Goal: Task Accomplishment & Management: Complete application form

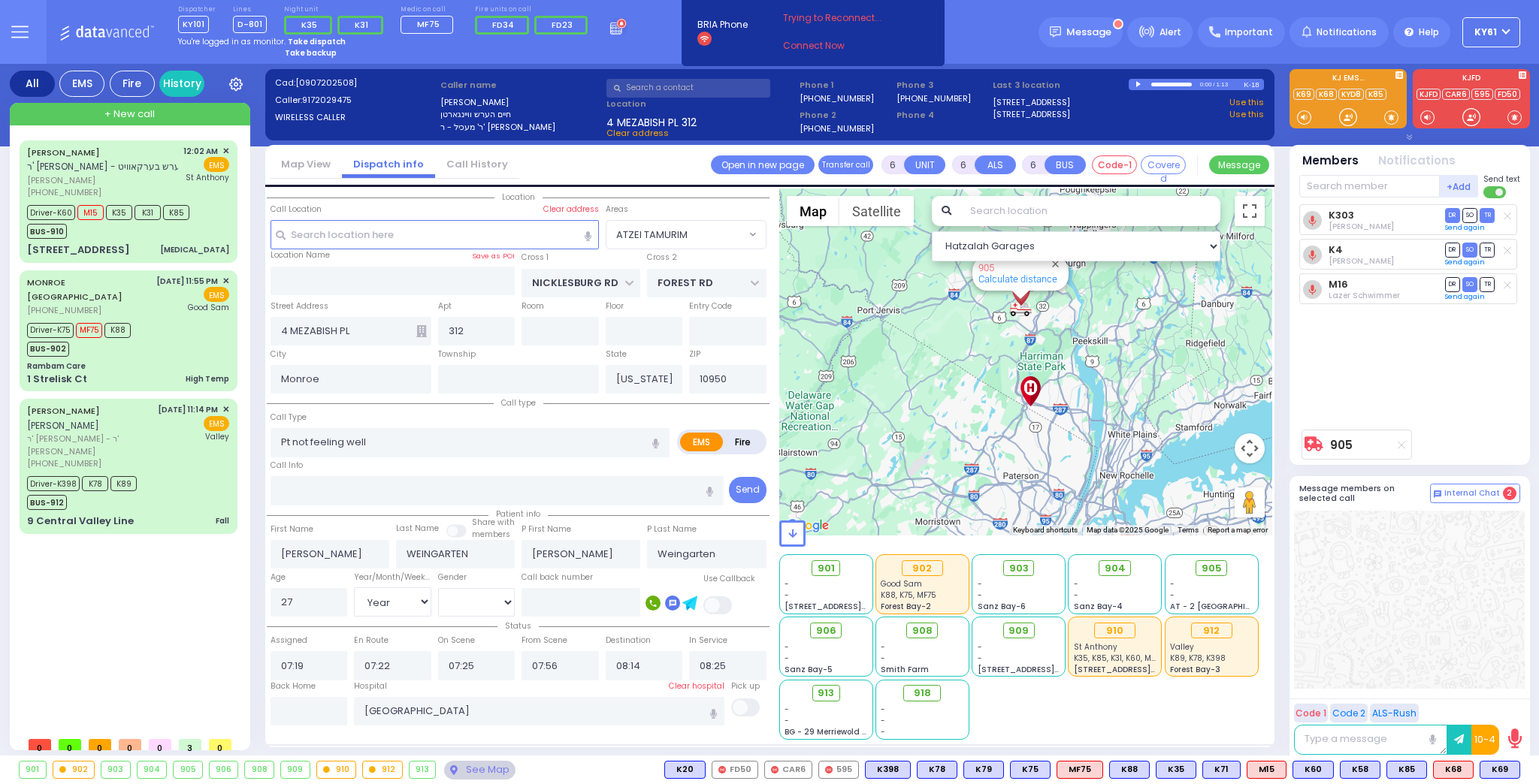
select select "ATZEI TAMURIM"
select select "Year"
select select "[DEMOGRAPHIC_DATA]"
click at [170, 307] on div "Good Sam" at bounding box center [192, 307] width 74 height 11
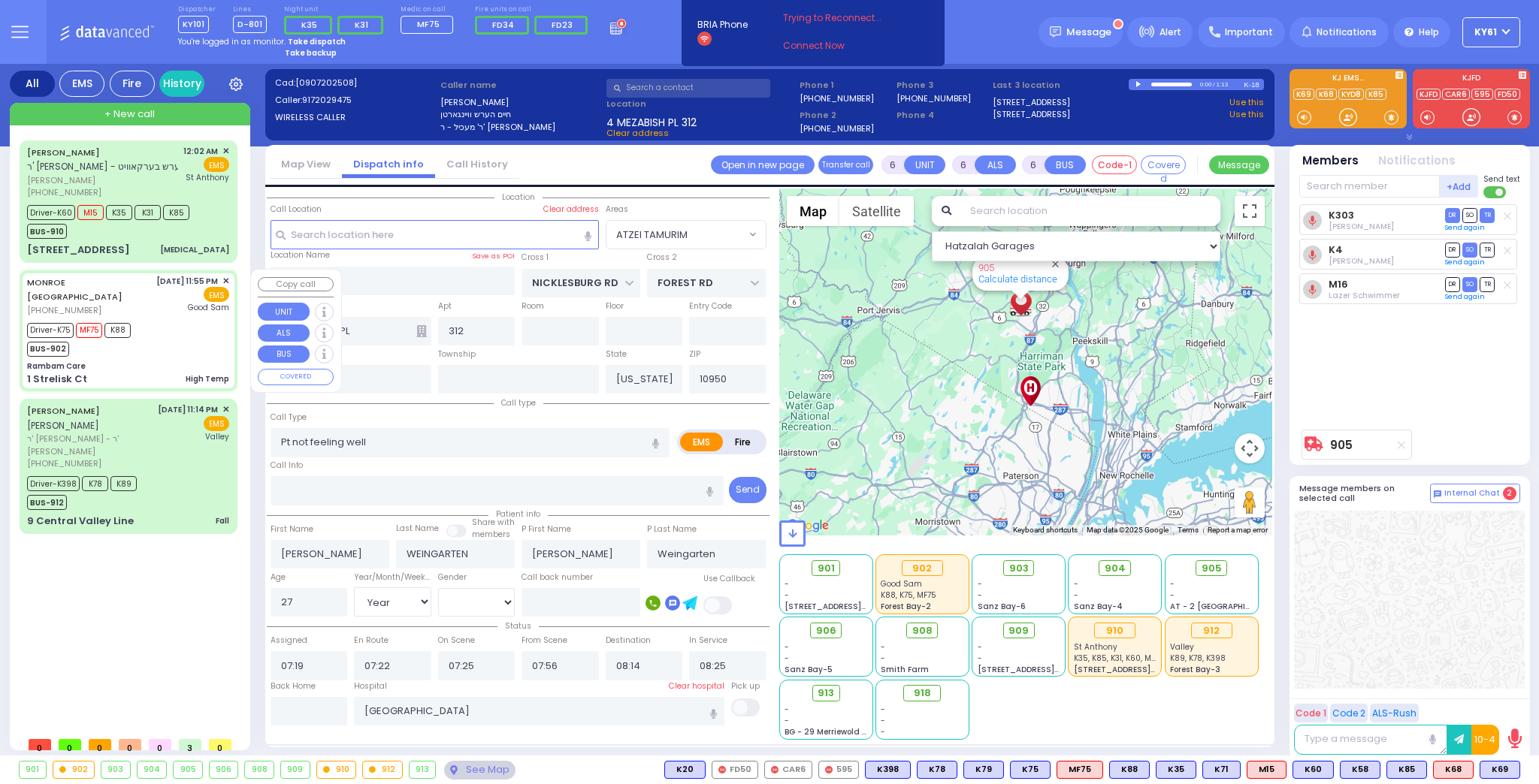
select select
type input "High Temp"
radio input "true"
type input "17 weeks preg"
type input "Faigy"
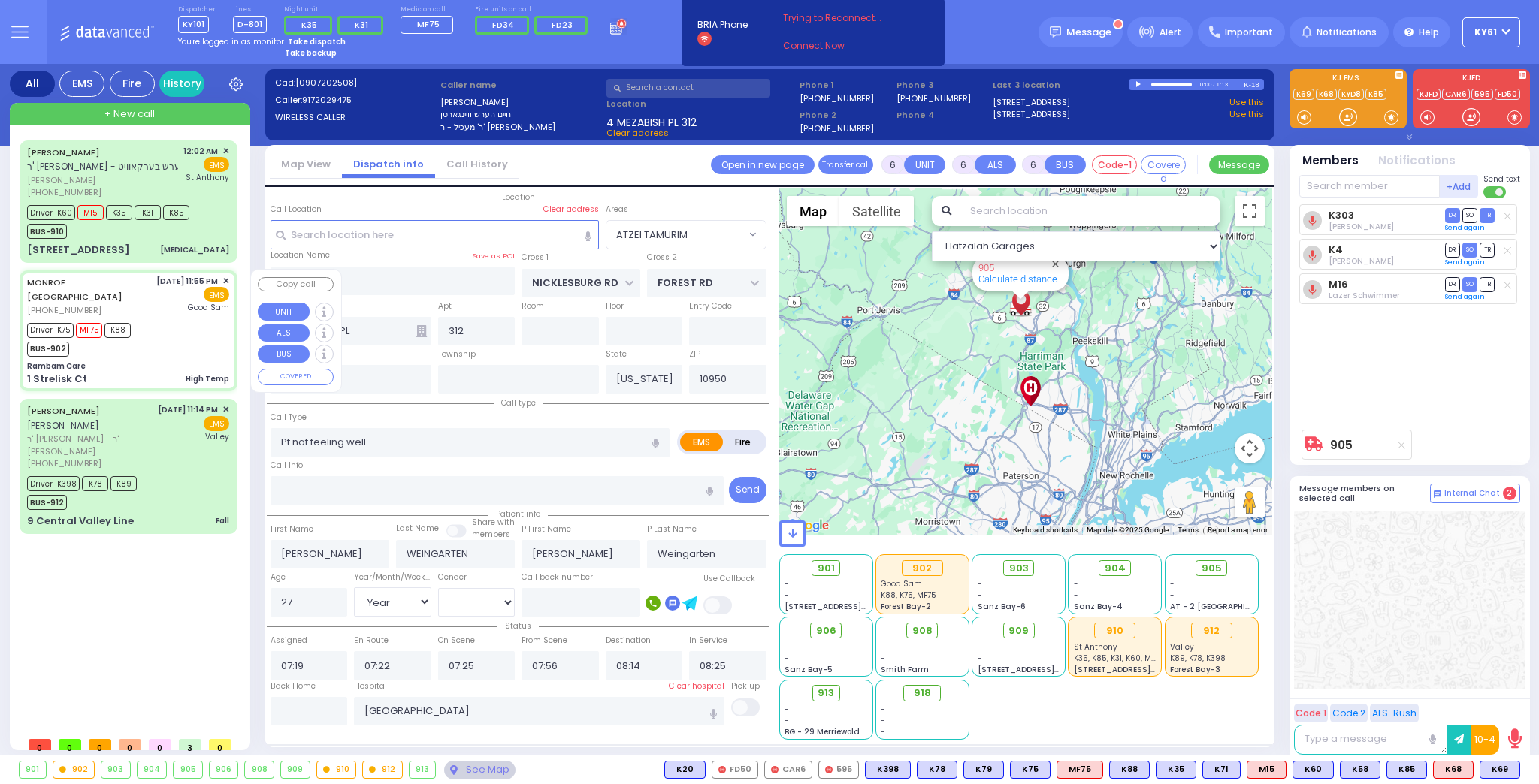
type input "Weinberger"
type input "20"
select select "Year"
select select "[DEMOGRAPHIC_DATA]"
type input "23:55"
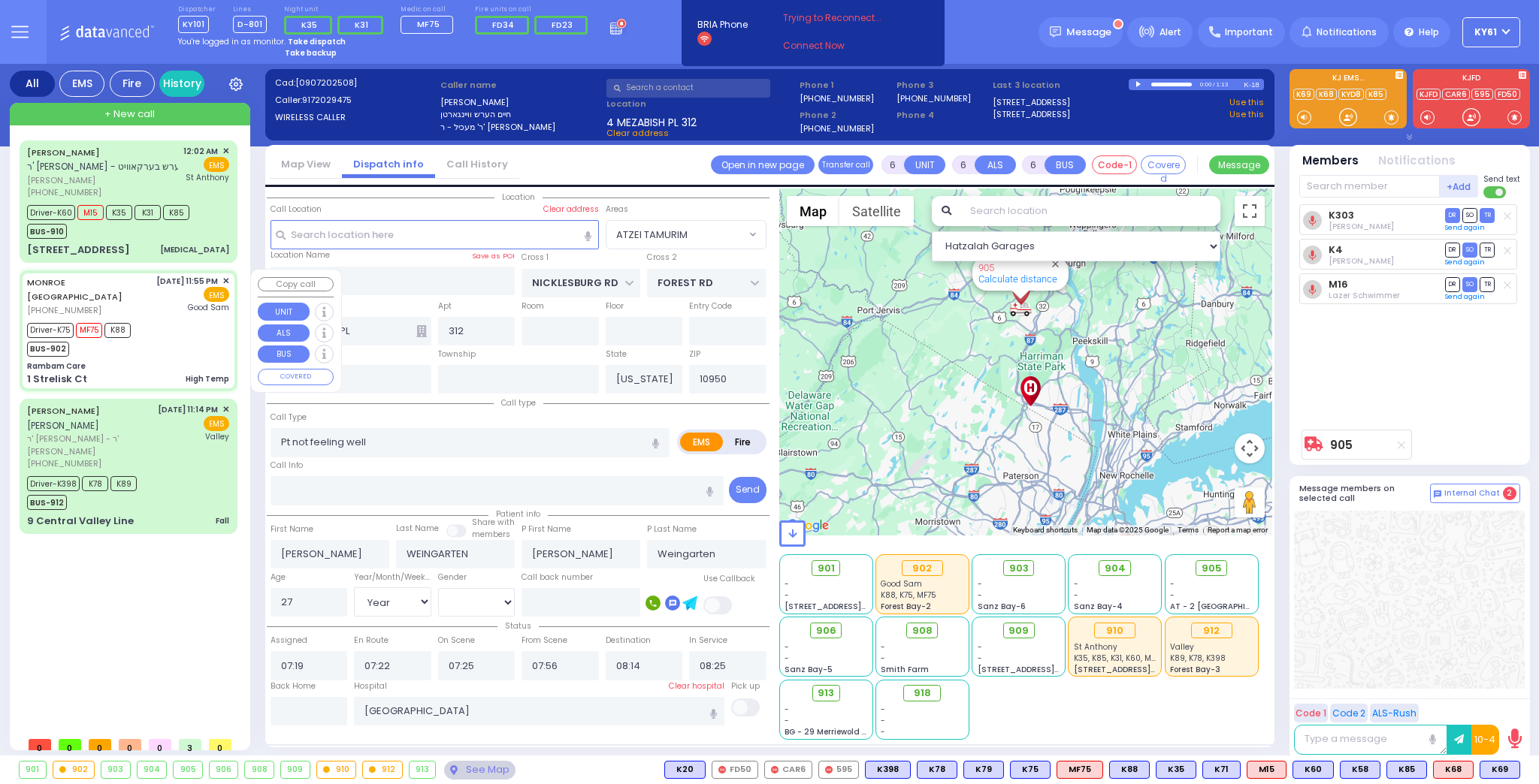
type input "23:58"
type input "23:59"
type input "00:09"
type input "00:20"
type input "00:55"
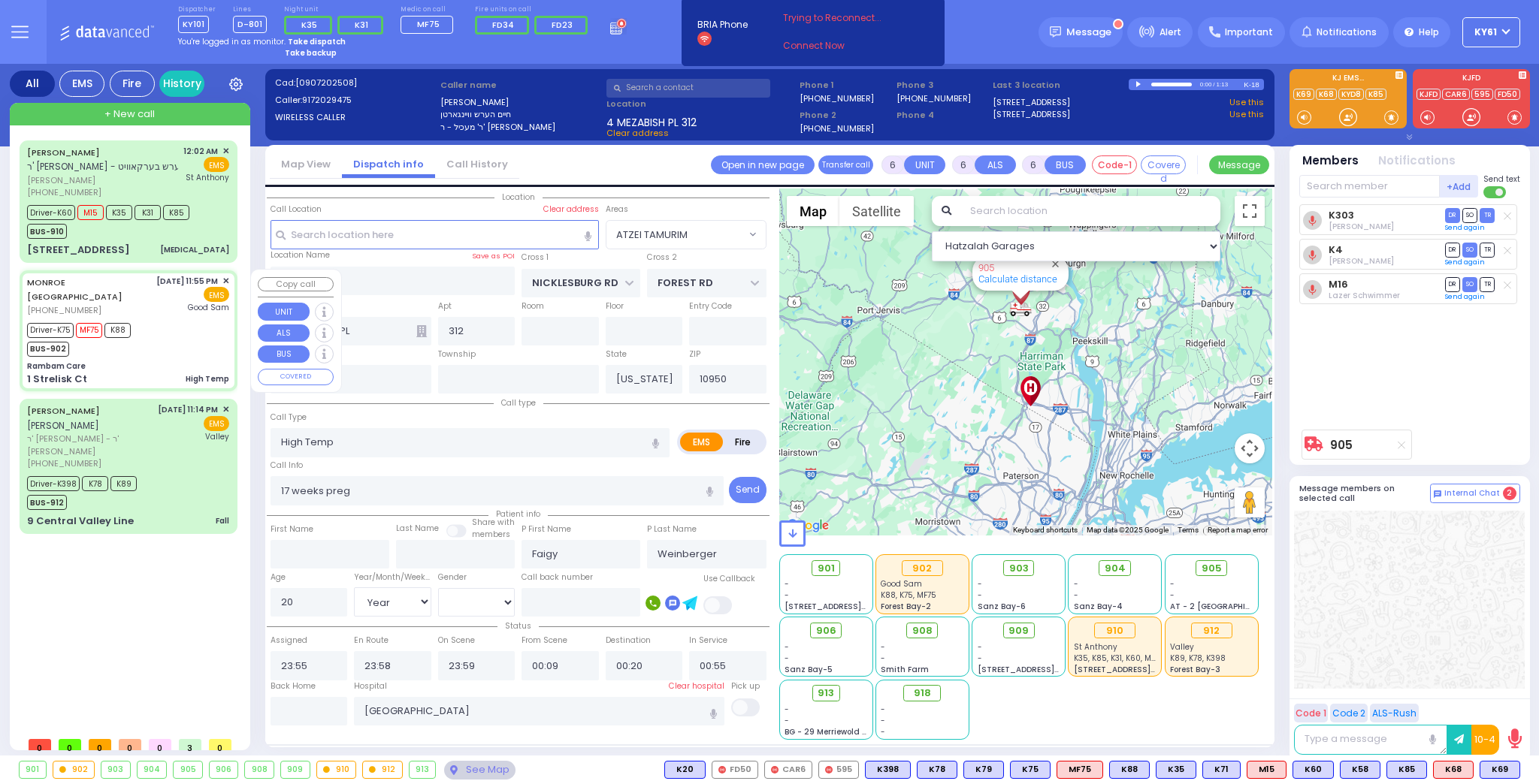
select select "Hatzalah Garages"
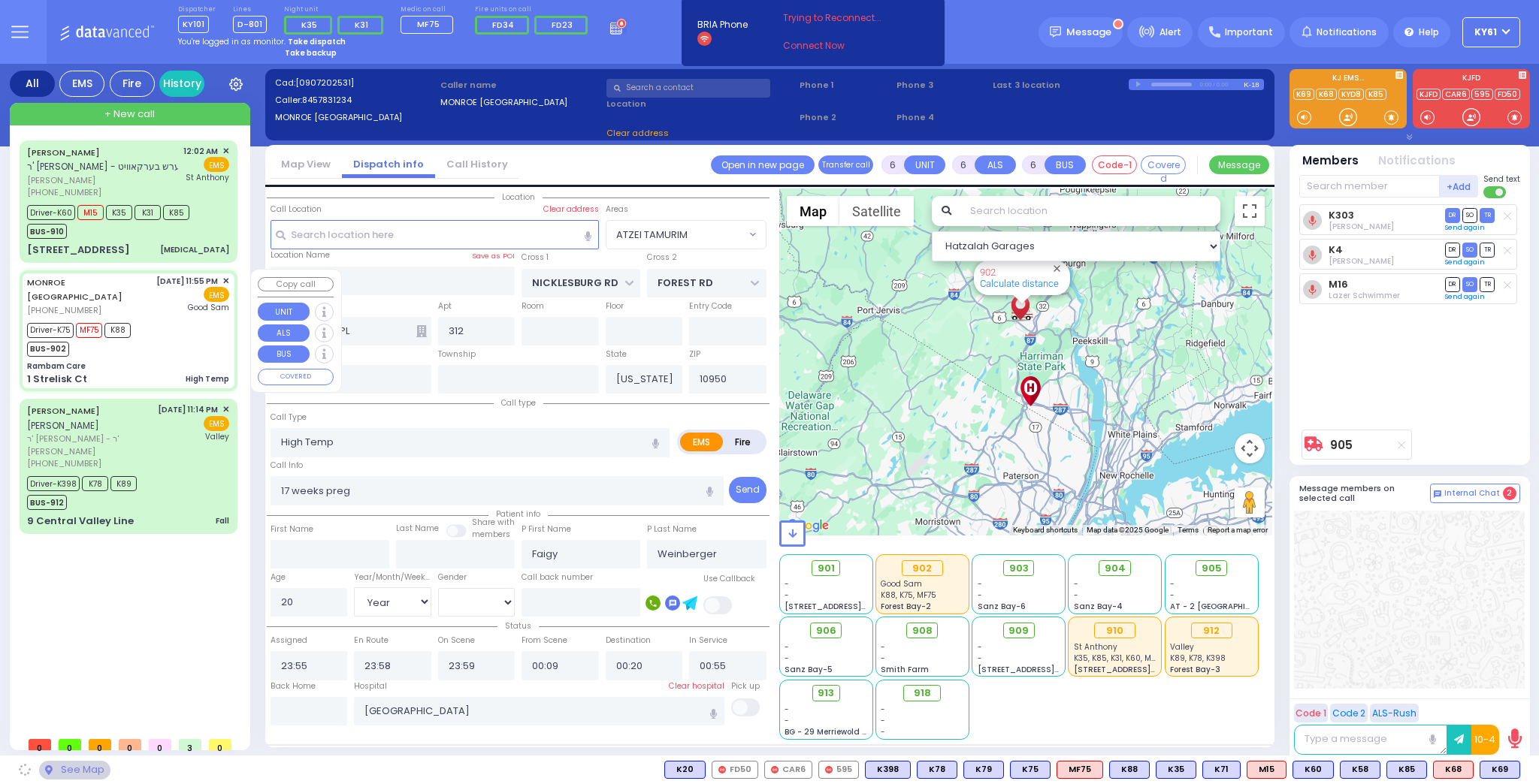
type input "Rambam Care"
type input "FOREST RD"
type input "1 Strelisk Ct"
type input "Kiryas Joel"
select select "MONROE"
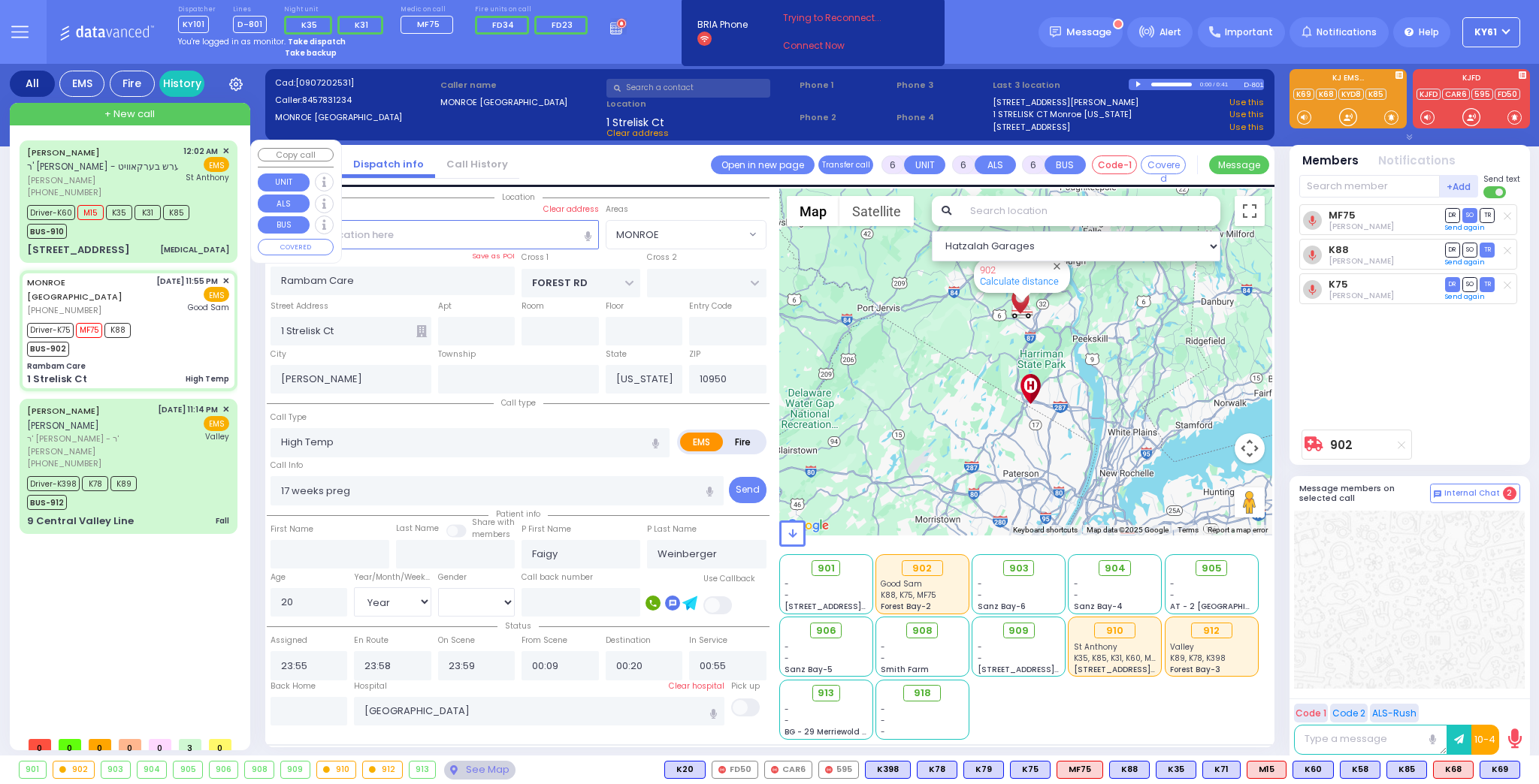
click at [210, 226] on div "Driver-K60 M15 K35 K31 K85 BUS-910" at bounding box center [128, 220] width 202 height 37
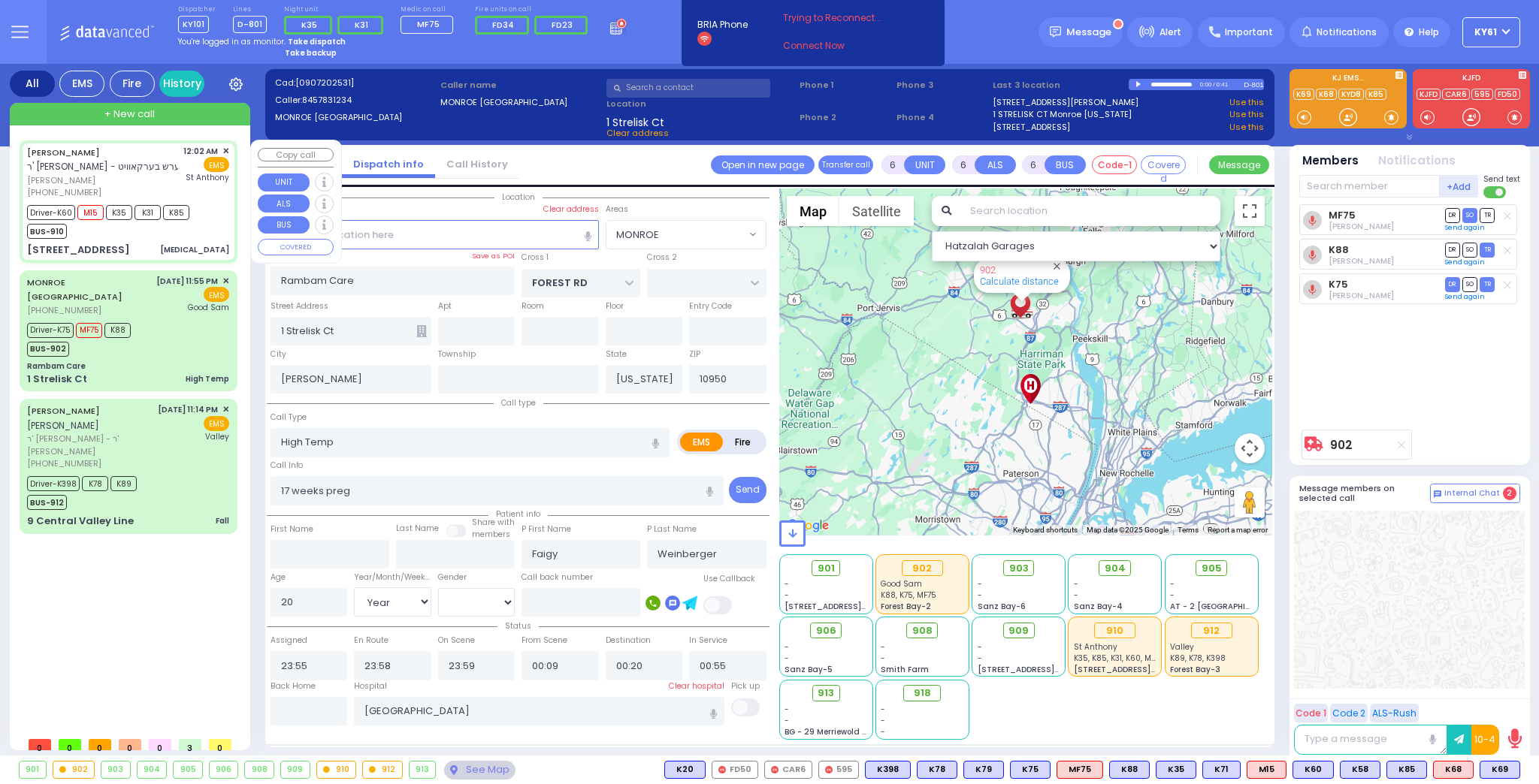
select select
type input "[MEDICAL_DATA]"
radio input "true"
type input "MOSHE"
type input "STRULOWITZ"
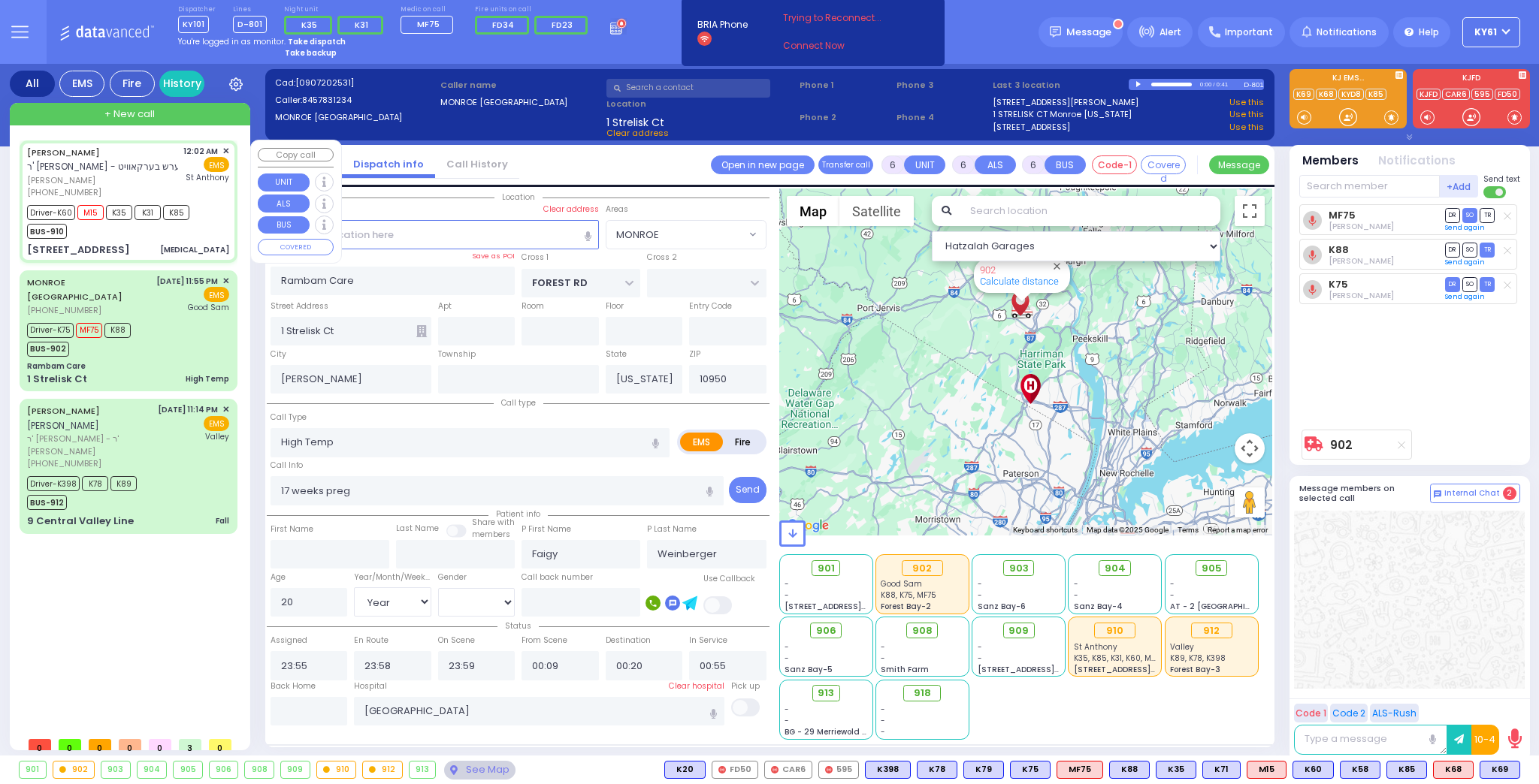
type input "Lipa"
type input "Strulowitz"
type input "18"
select select "Year"
select select "[DEMOGRAPHIC_DATA]"
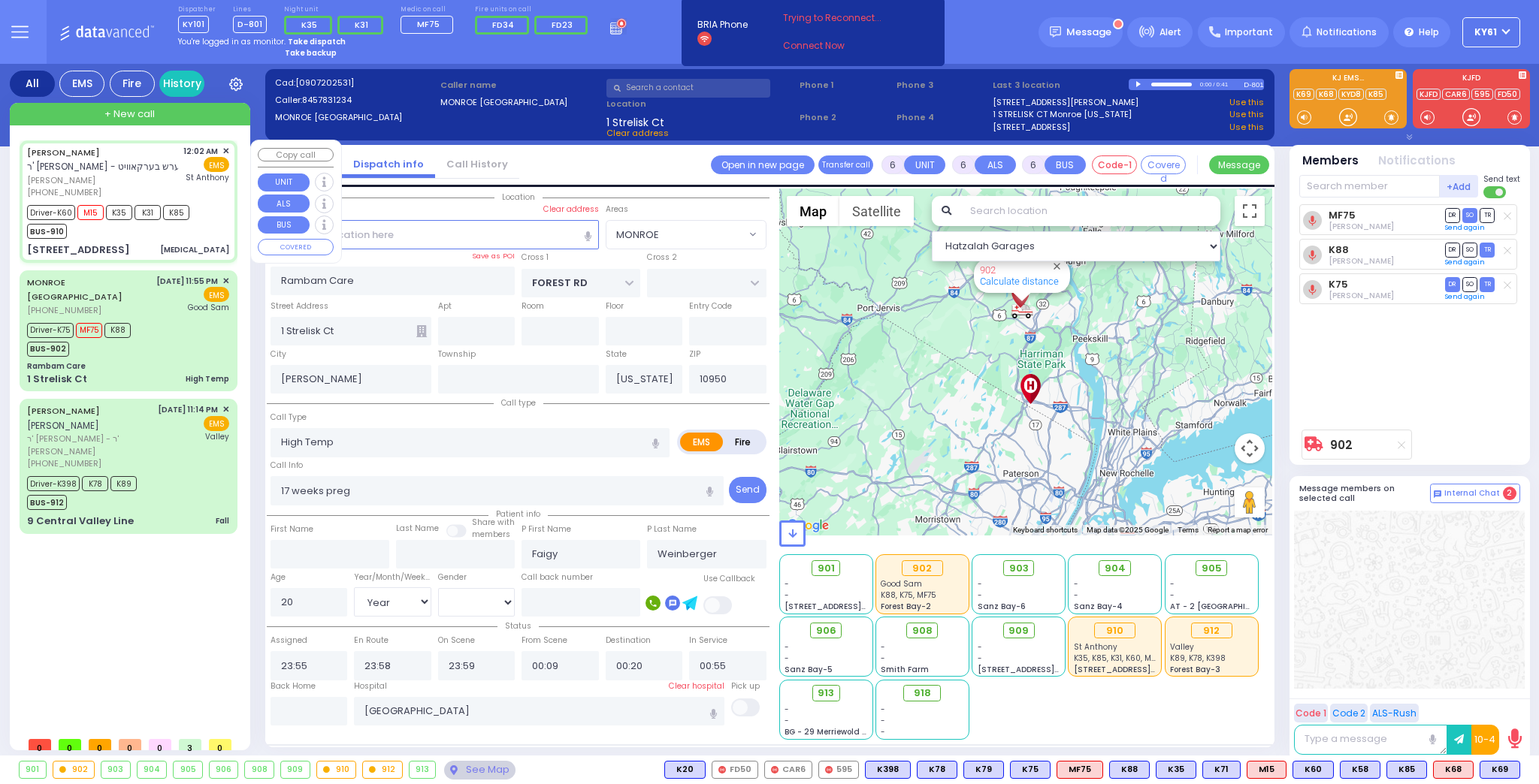
type input "00:02"
type input "00:04"
type input "00:05"
type input "00:29"
type input "00:50"
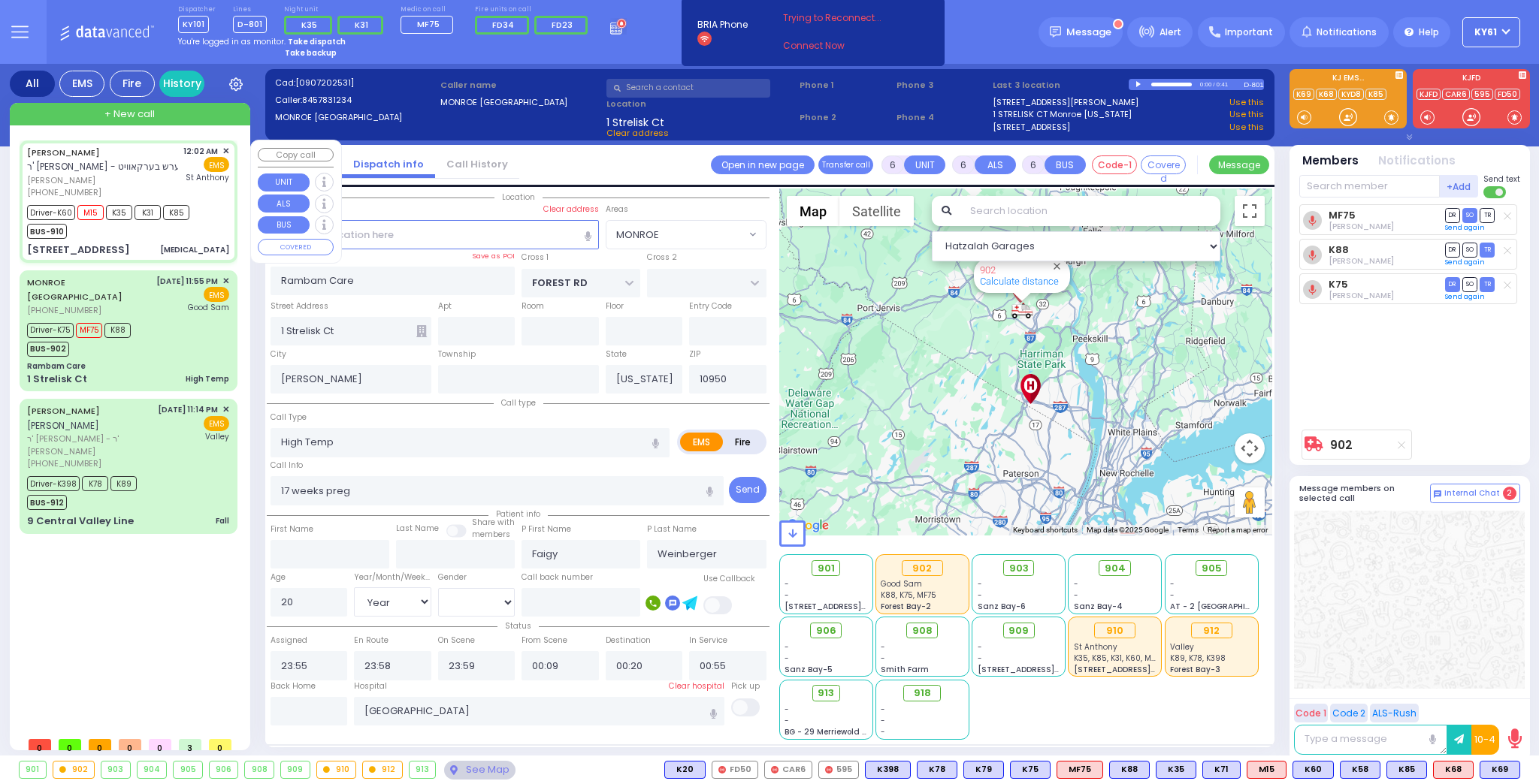
type input "01:10"
type input "St. Anthonys Comm Hospital"
select select "Hatzalah Garages"
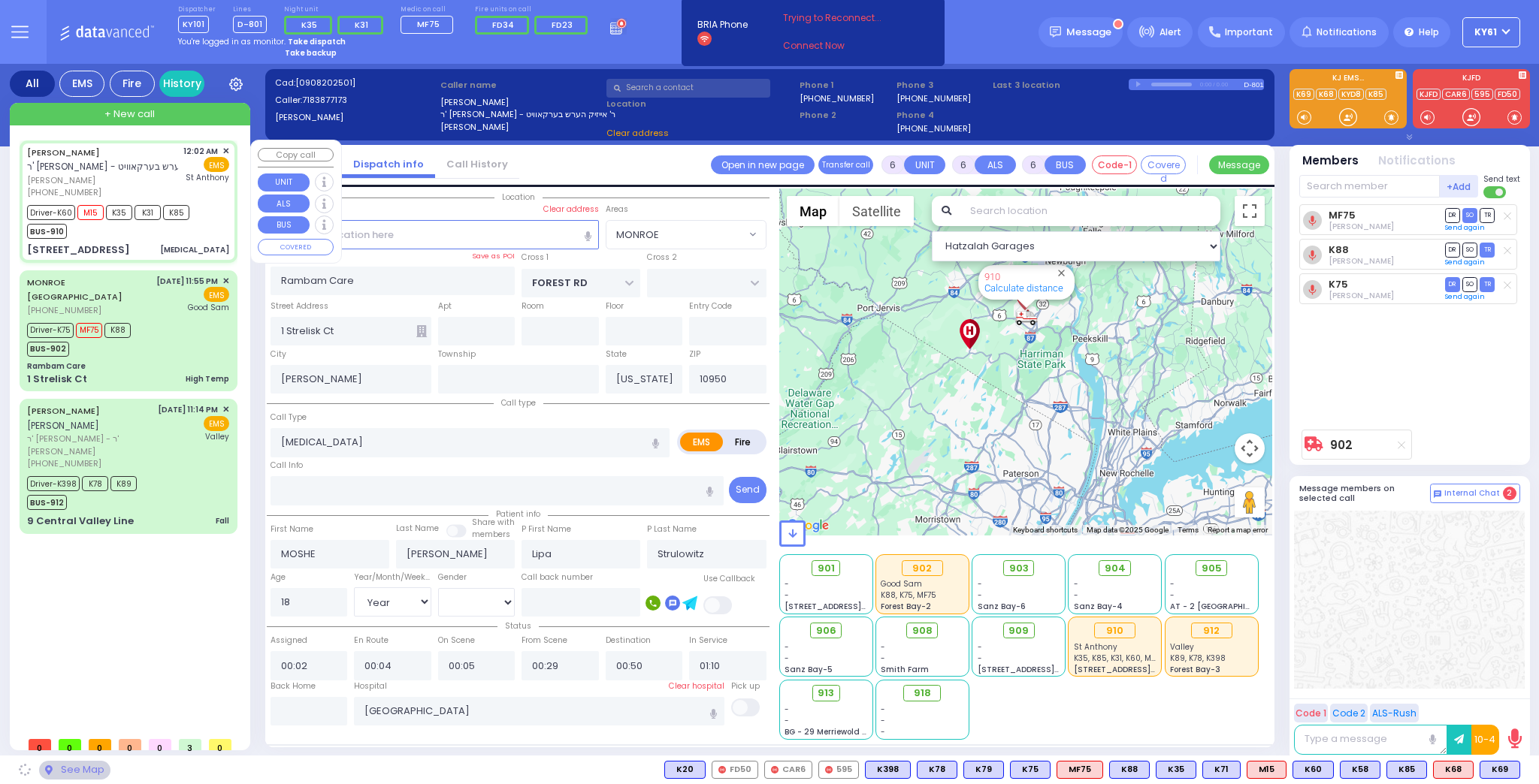
type input "S.M. ROSMER RD"
type input "CHUST RD"
type input "10 BEER SHAVA ST"
type input "304"
type input "Monroe"
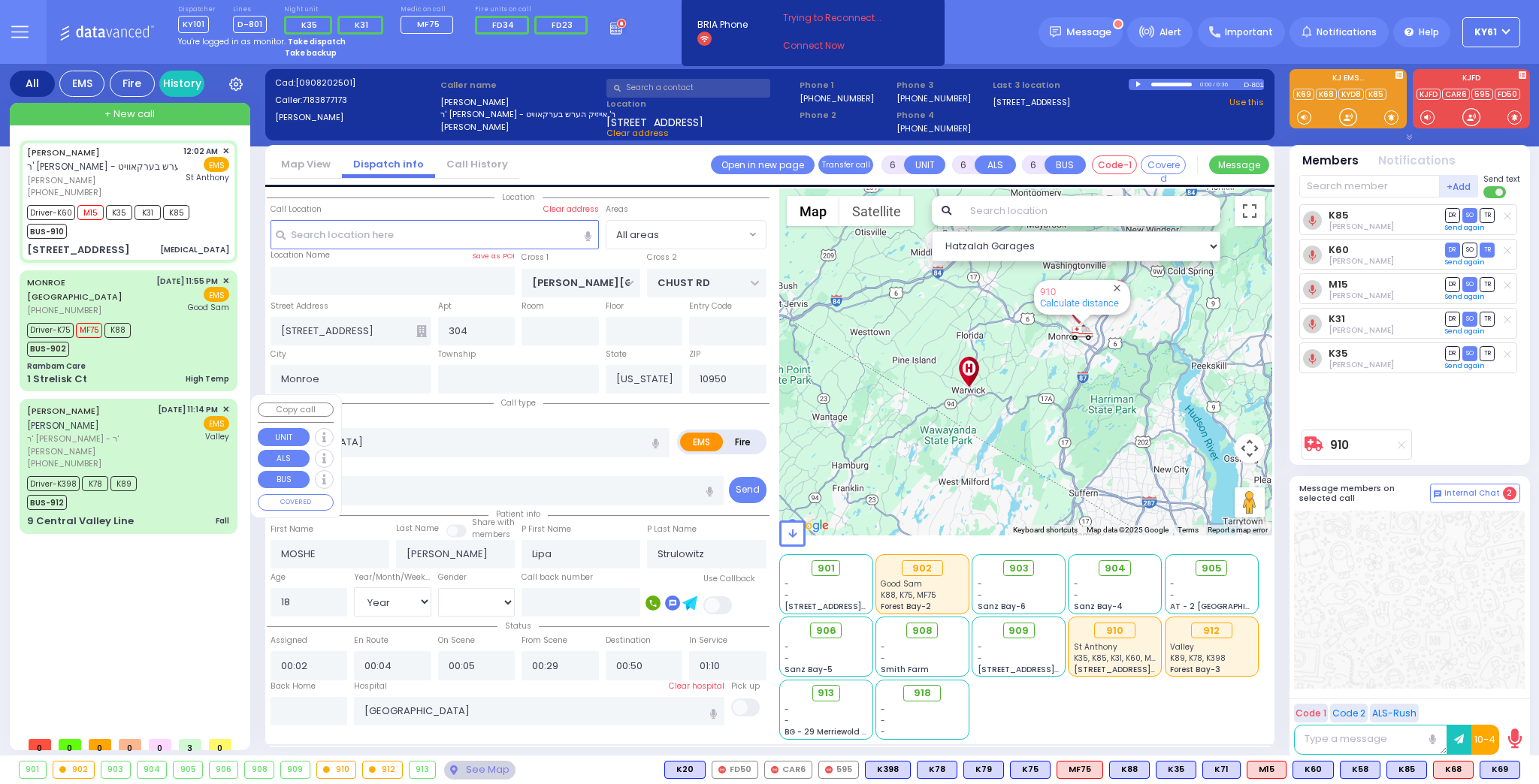
click at [191, 472] on div "Driver-K398 K78 K89 BUS-912" at bounding box center [128, 491] width 202 height 37
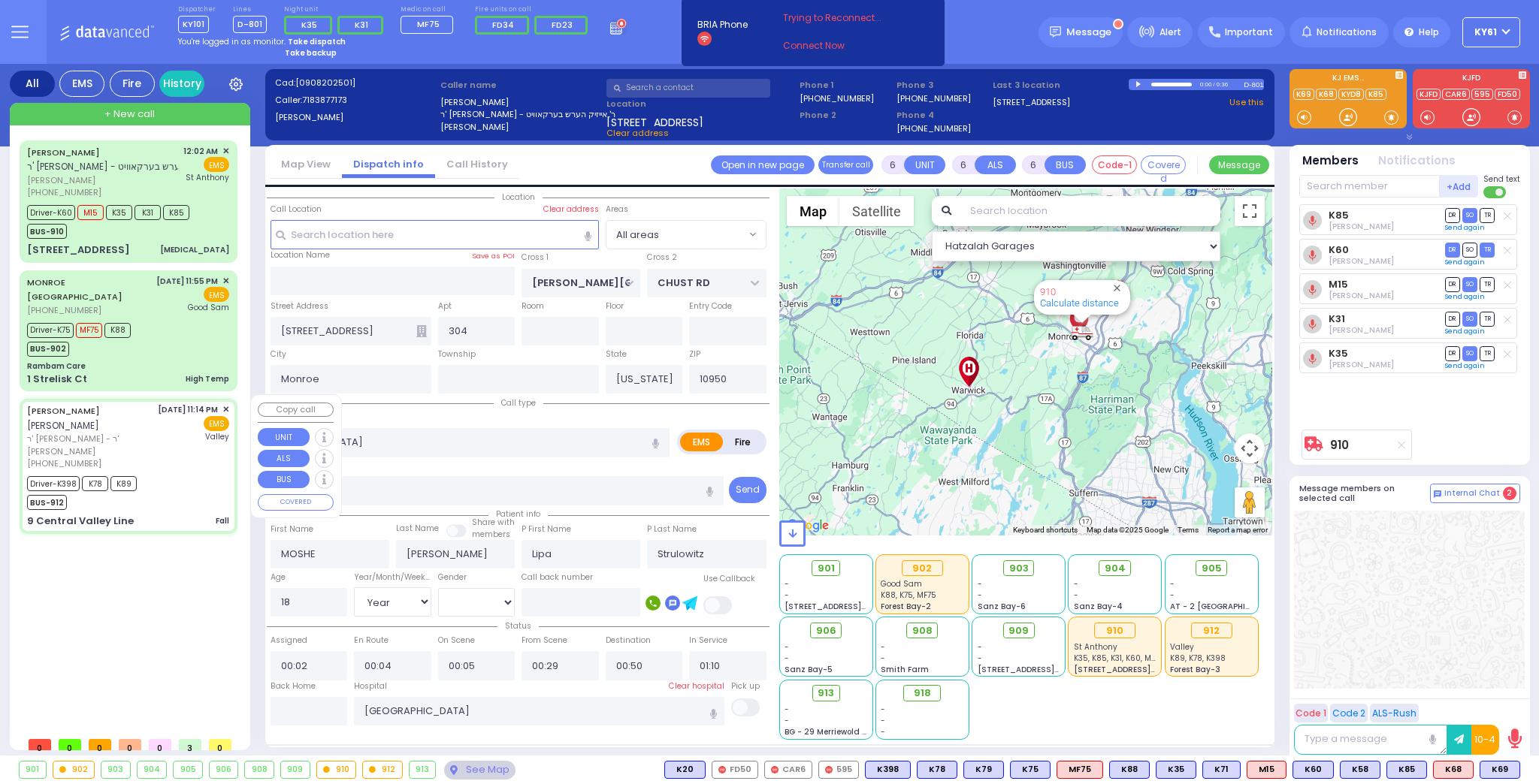
select select
type input "Fall"
radio input "true"
type input "JACOB SHIMON"
type input "MALACH"
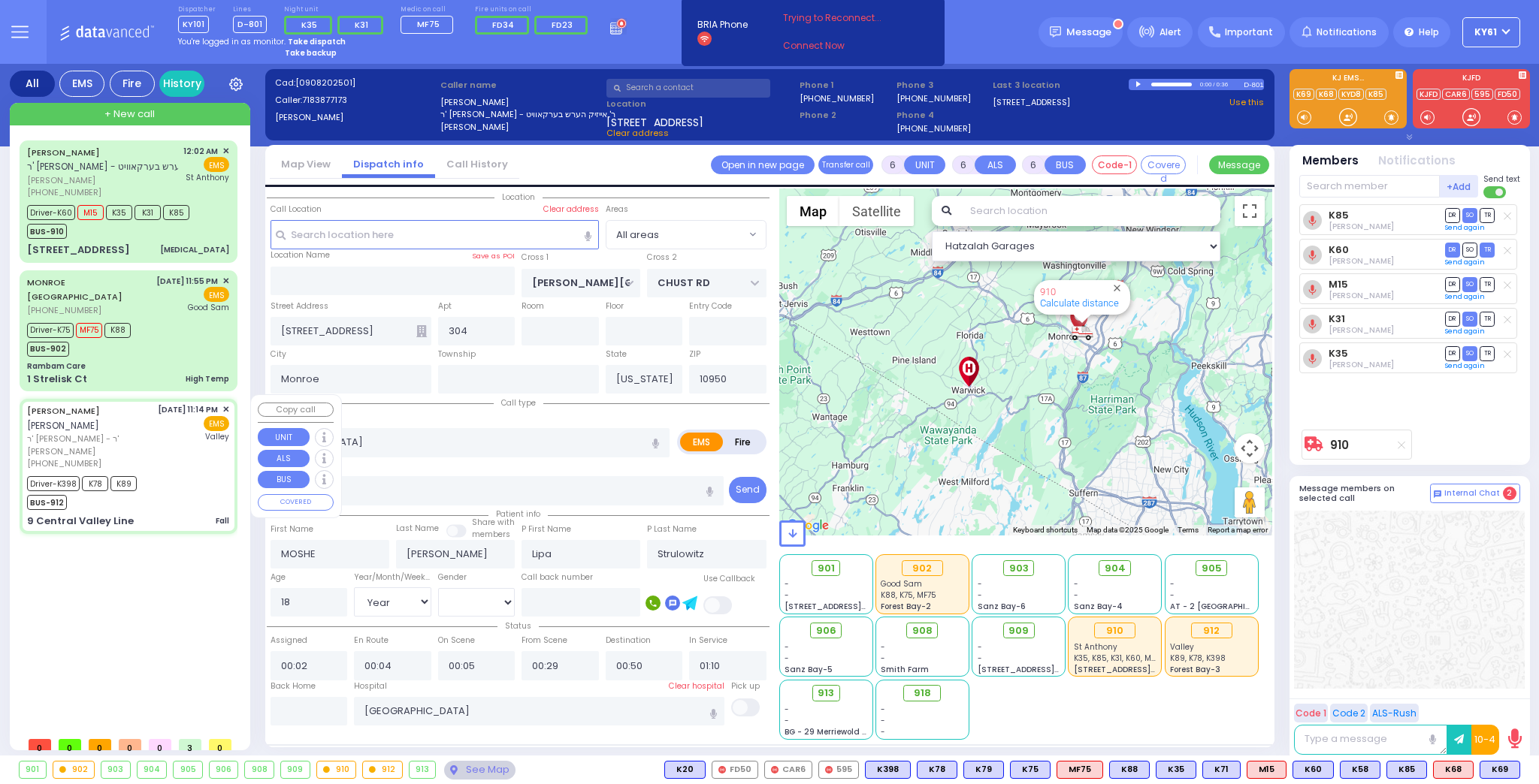
type input "Shloma"
type input "Maleh"
type input "1"
select select "Year"
select select "[DEMOGRAPHIC_DATA]"
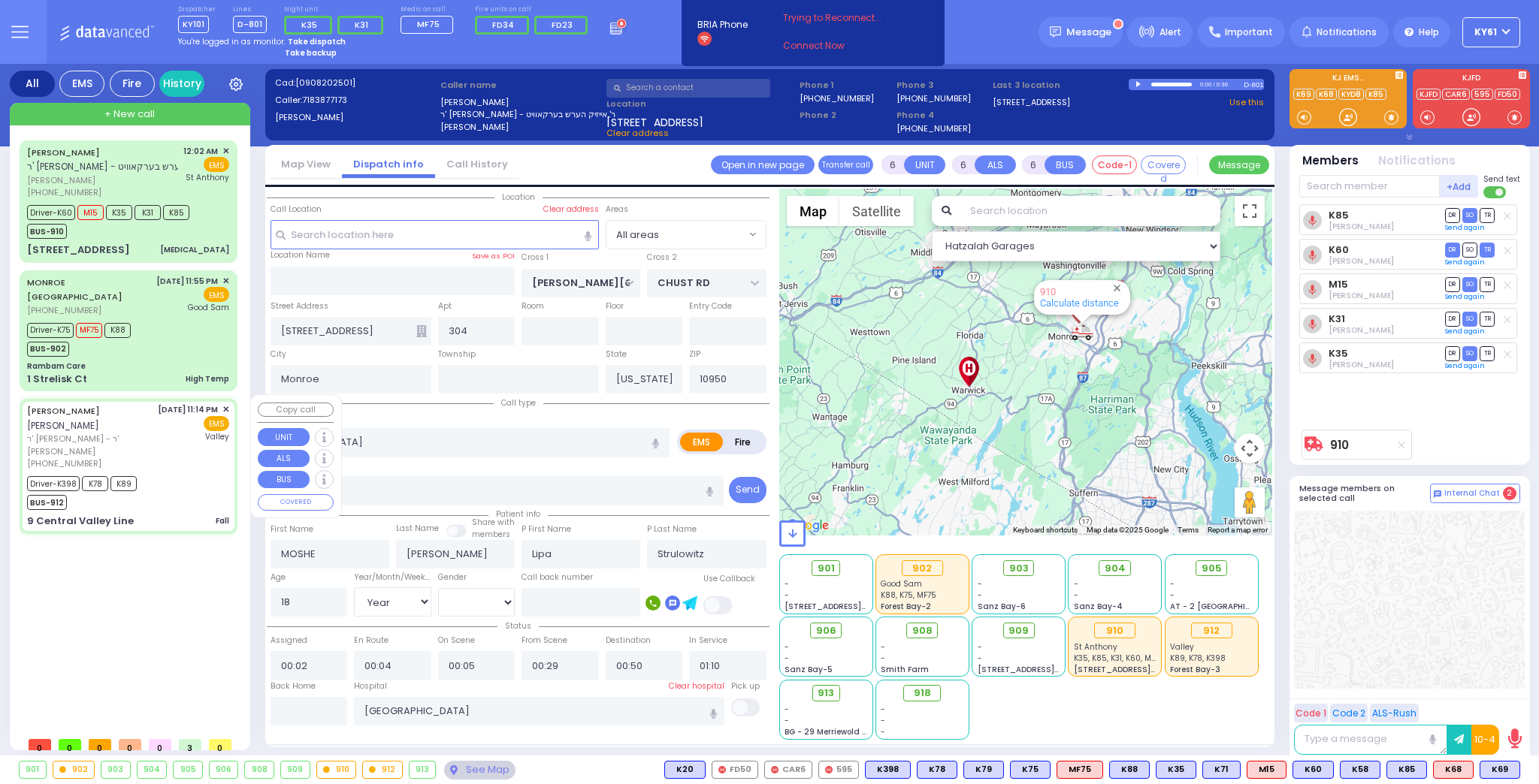
type input "23:14"
type input "23:16"
type input "23:17"
type input "23:35"
type input "23:55"
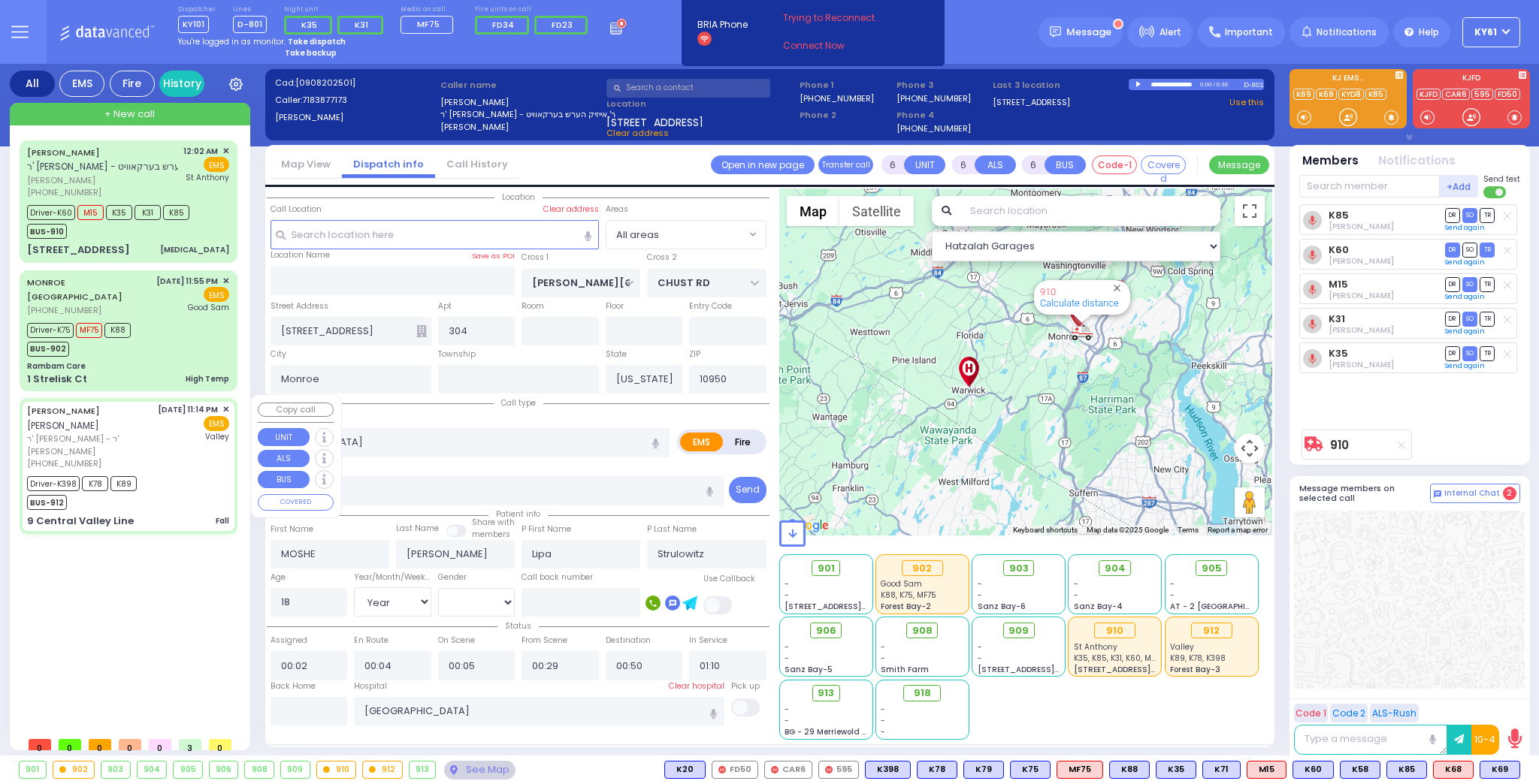
type input "23:59"
type input "Valley Hospital"
select select "Hatzalah Garages"
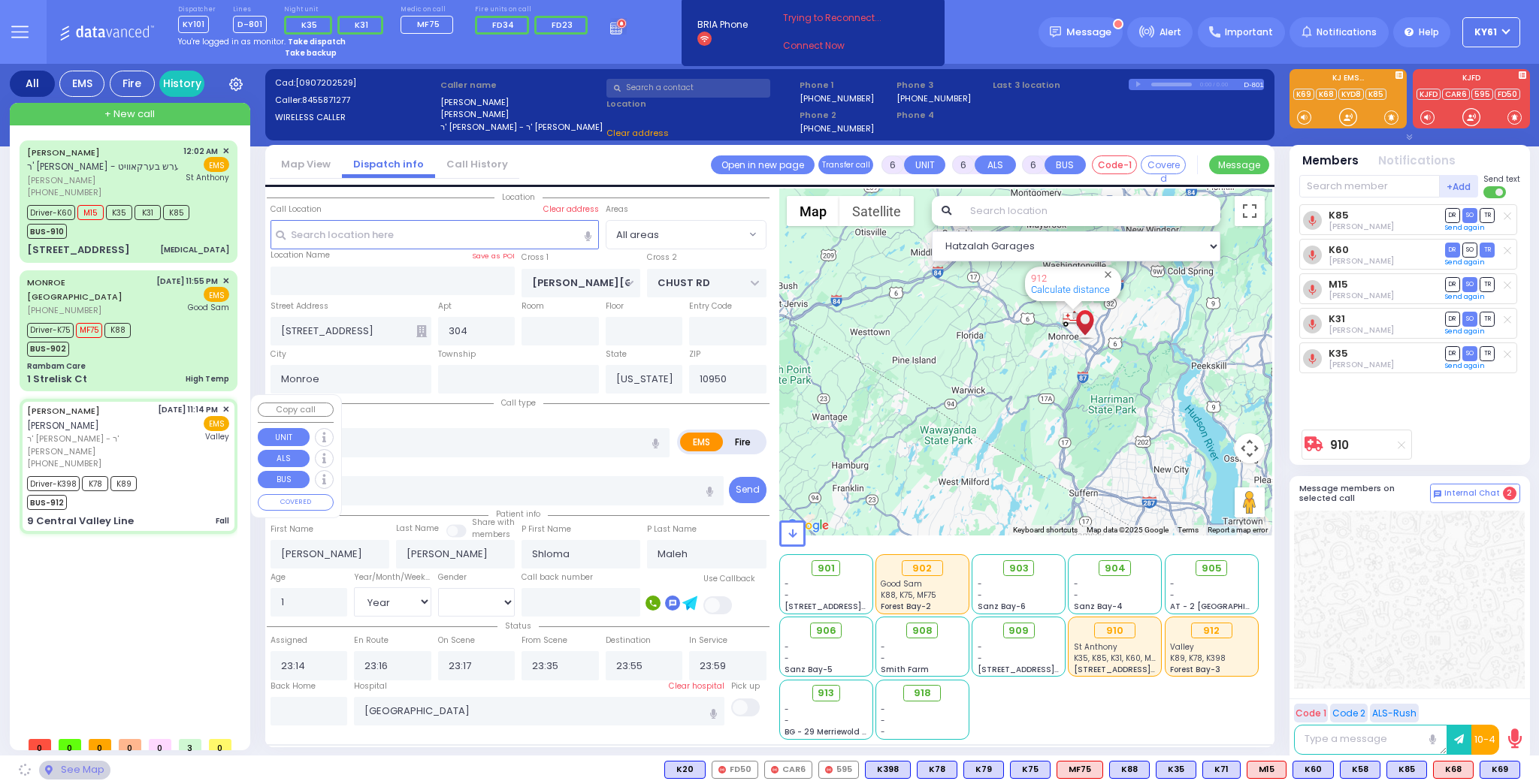
type input "CATSKILL HIGH RAIL"
type input "9 Central Valley Line"
type input "Kiryas Joel"
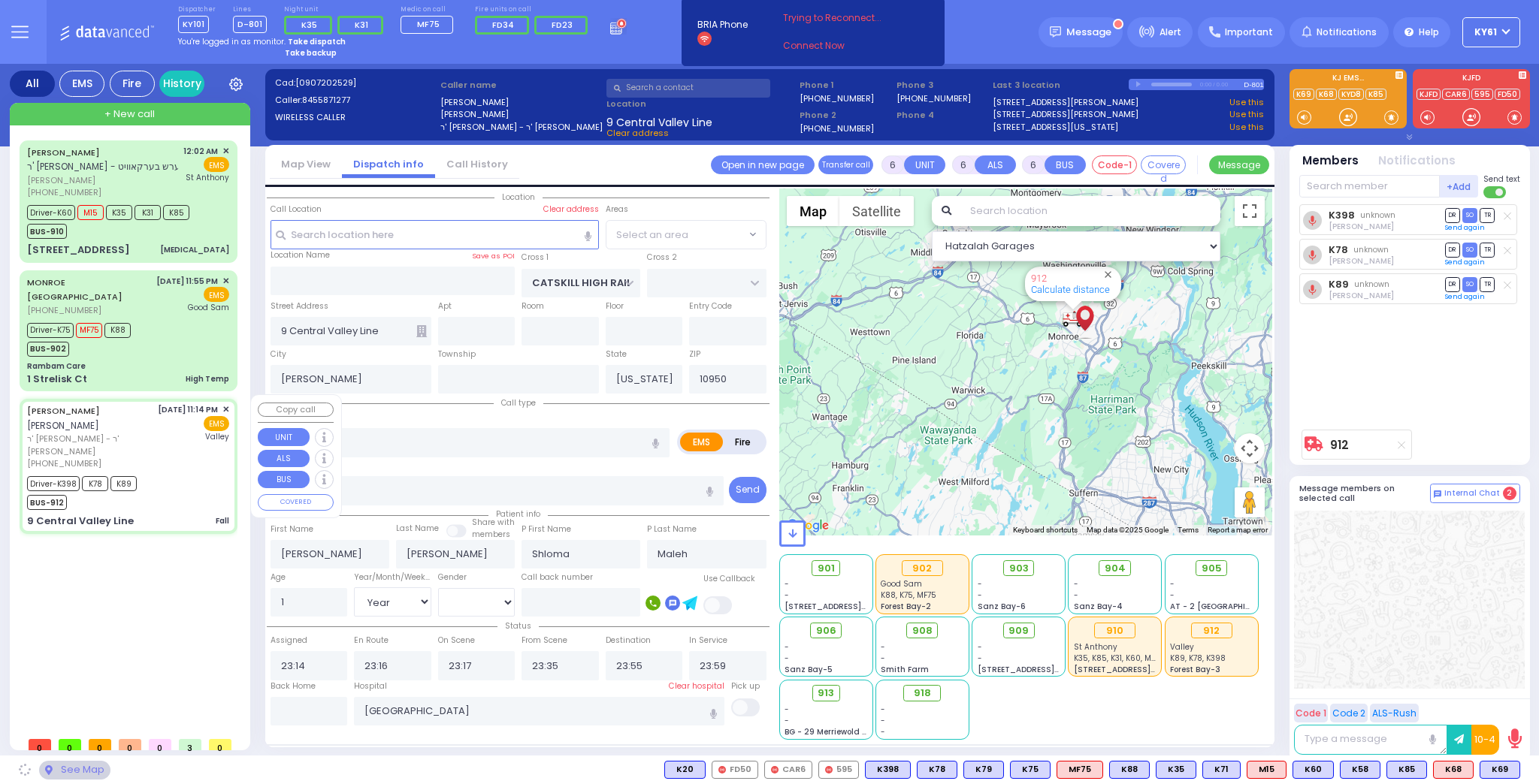
select select "[GEOGRAPHIC_DATA]"
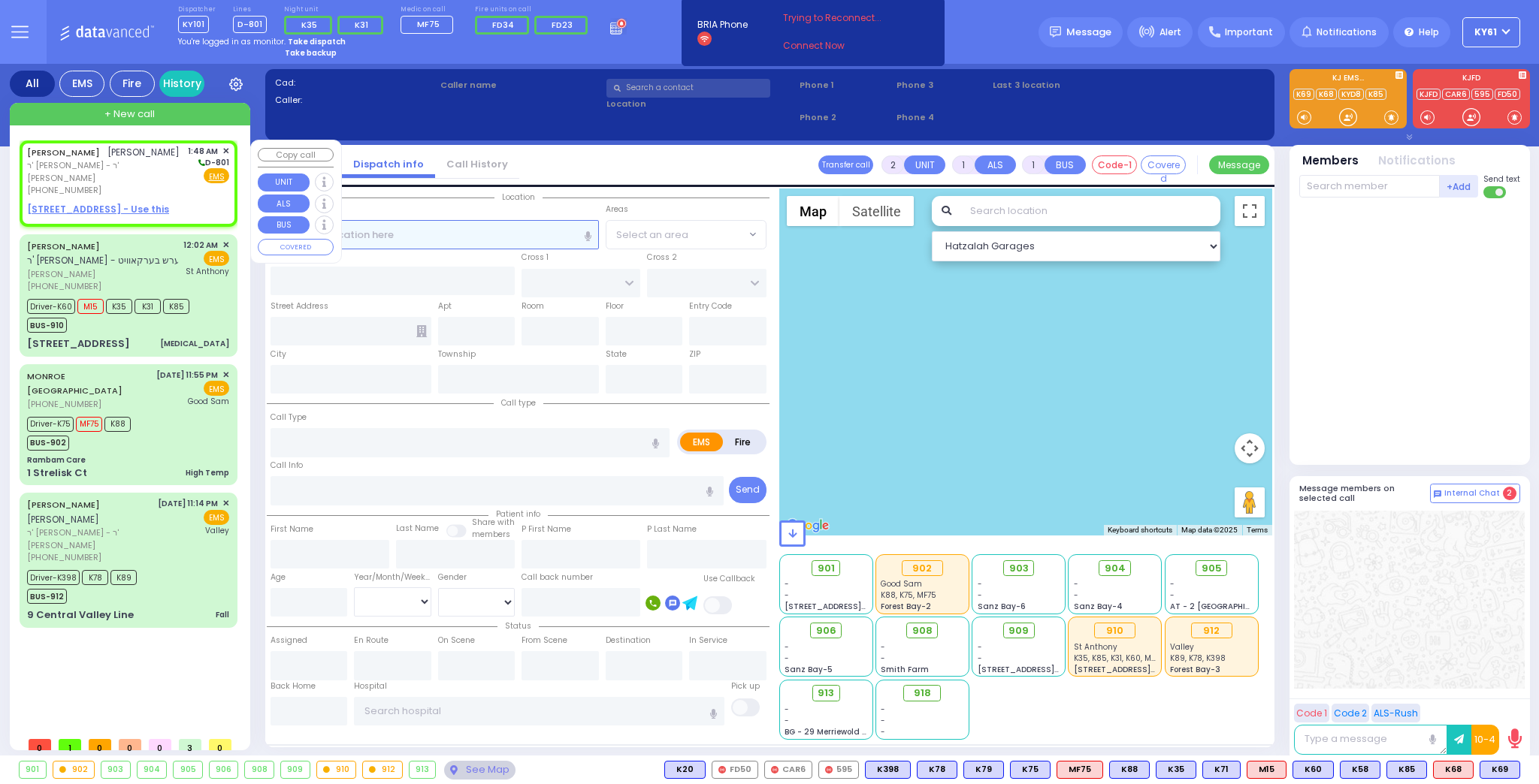
select select
radio input "true"
type input "[PERSON_NAME]"
type input "WEISS"
select select
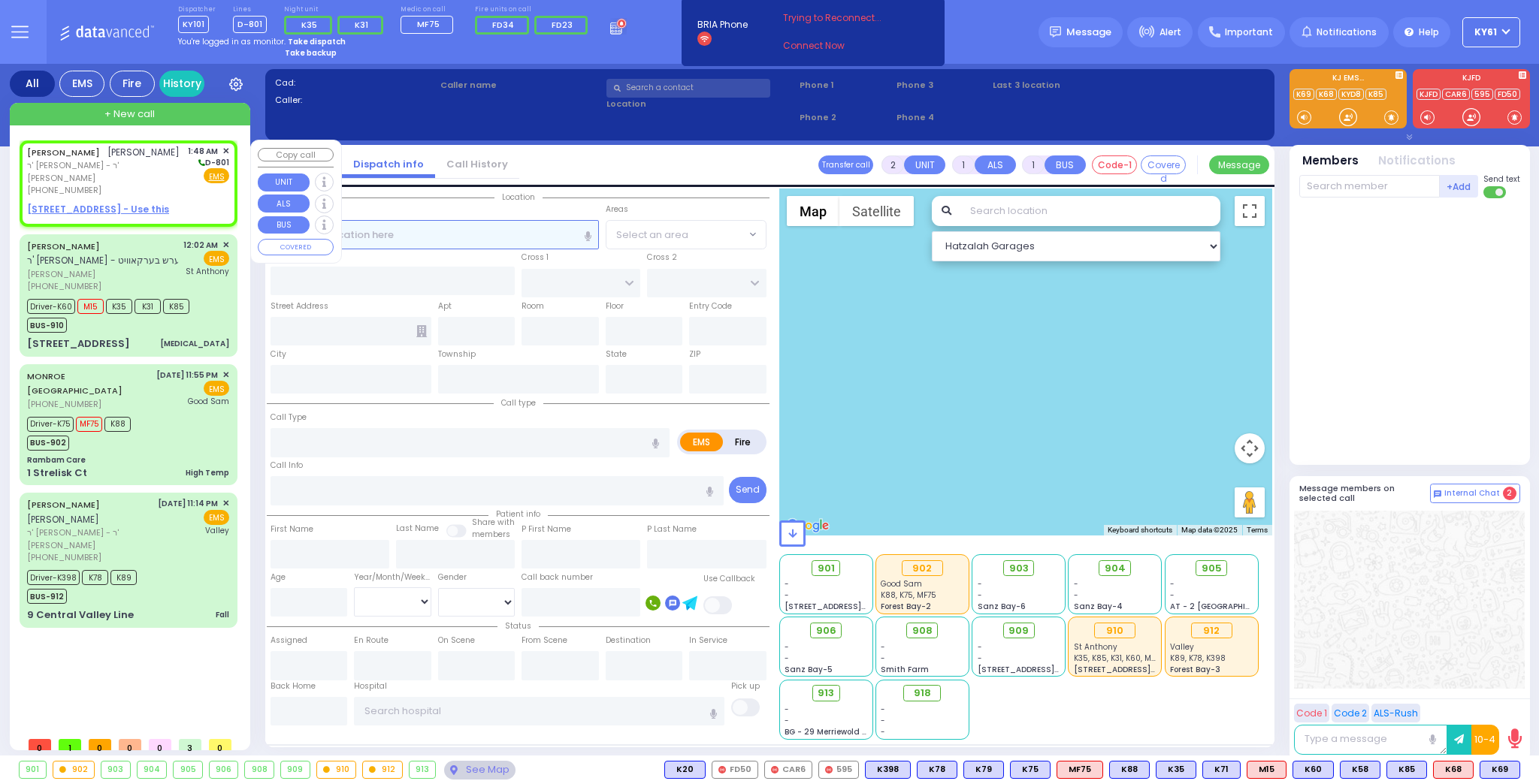
type input "01:48"
select select "Hatzalah Garages"
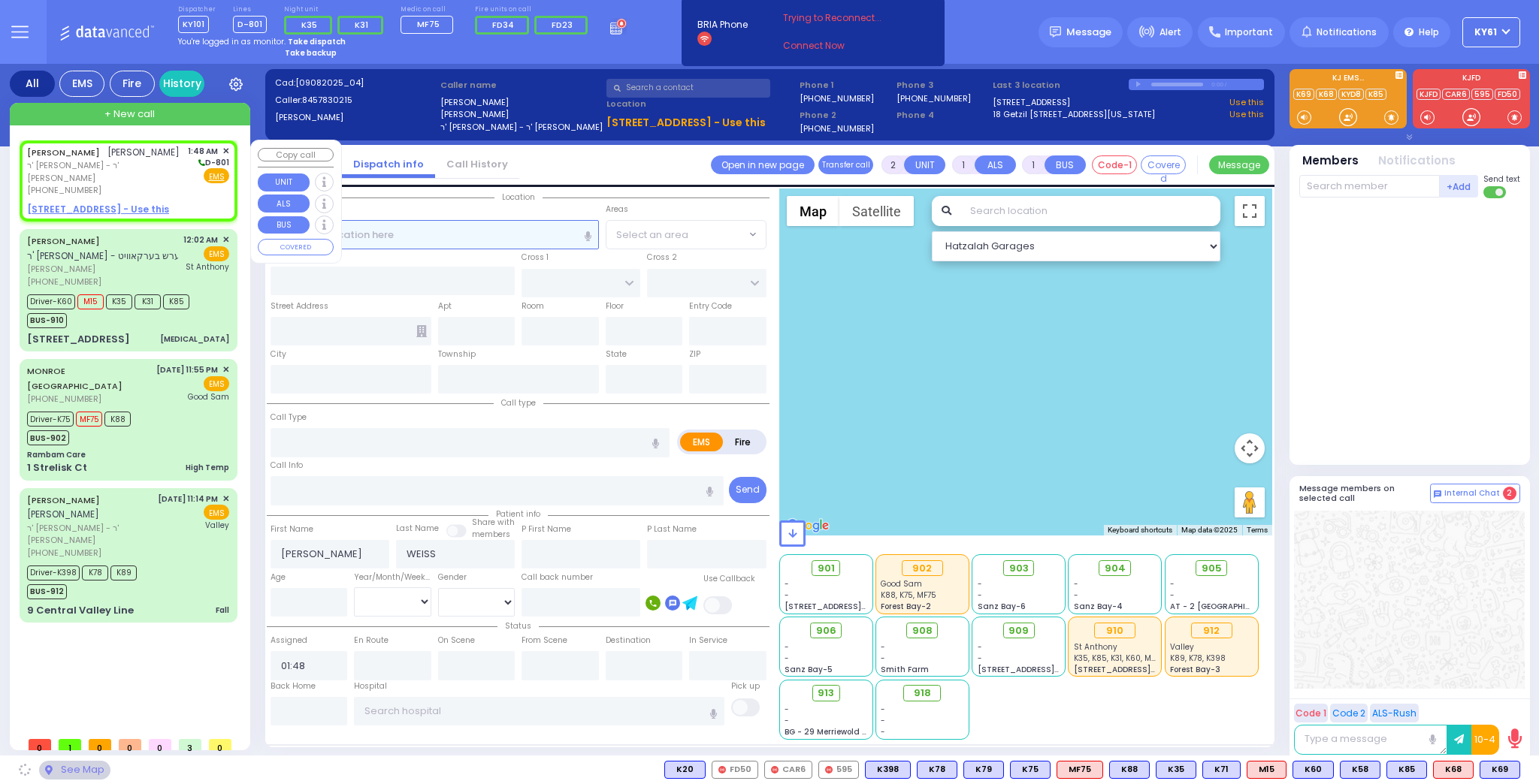
select select
radio input "true"
select select
select select "Hatzalah Garages"
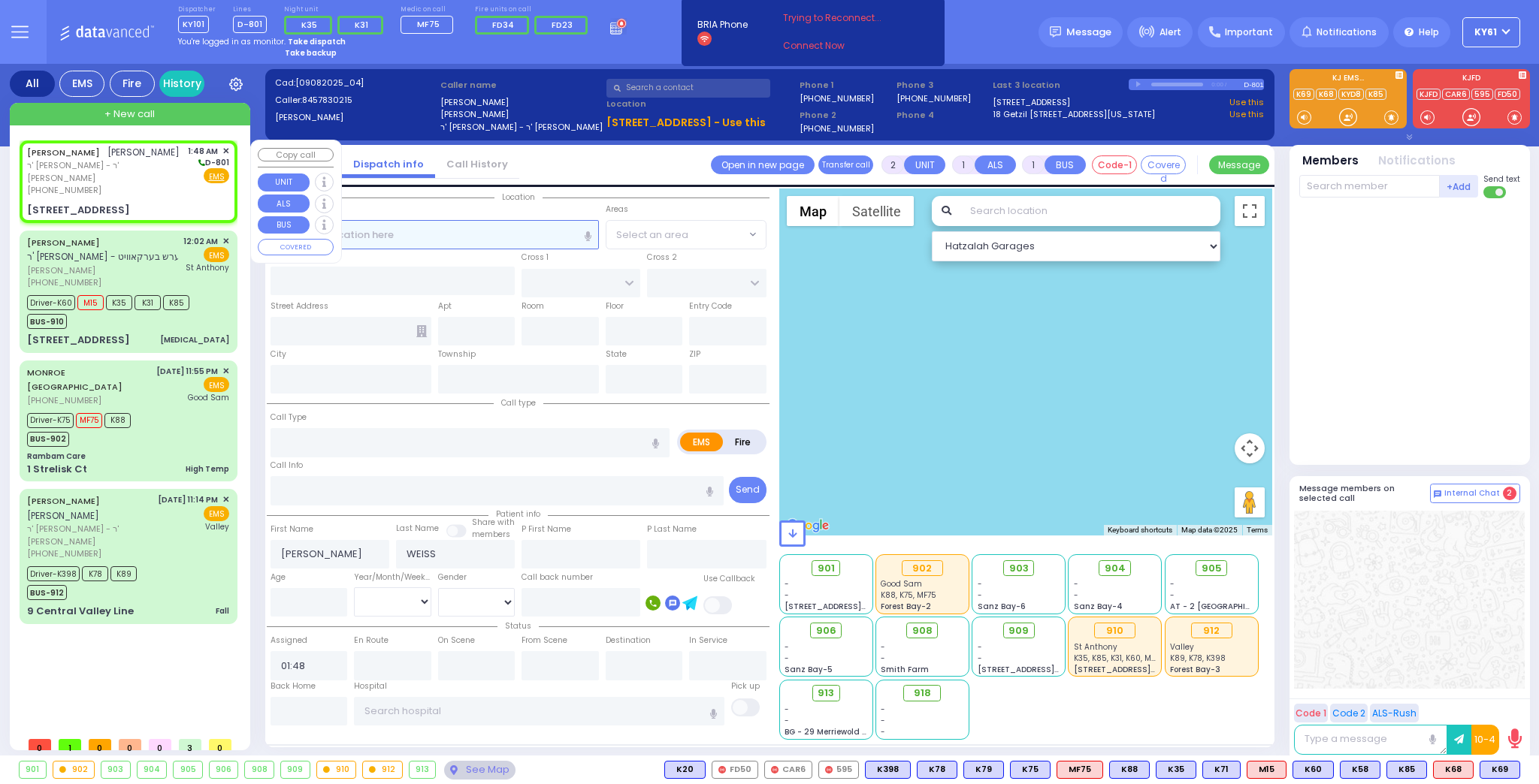
select select
radio input "true"
select select
type input "RUZHIN RD"
type input "NICKLESBURG RD"
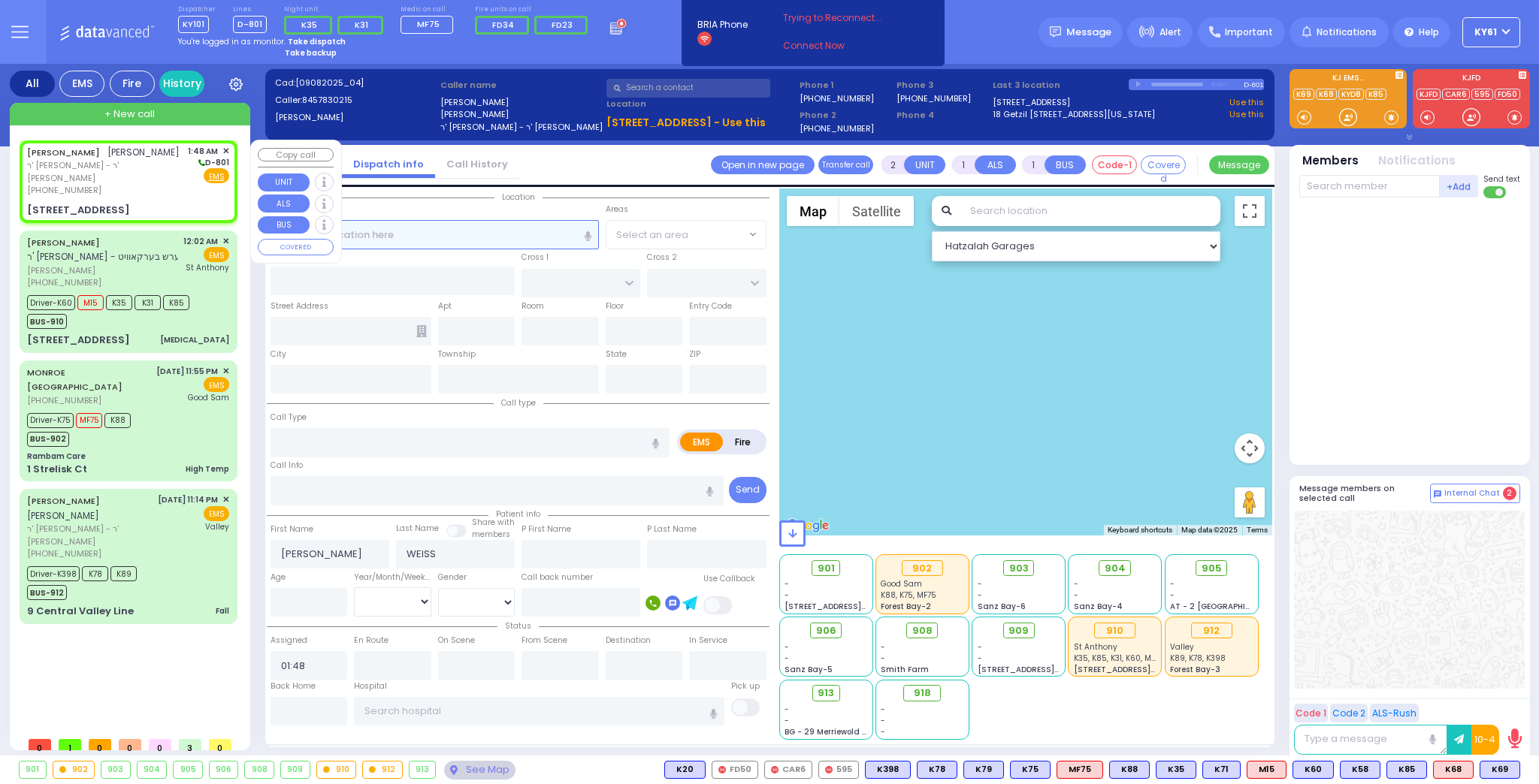
type input "[STREET_ADDRESS]"
type input "301"
type input "Monroe"
type input "[US_STATE]"
type input "10950"
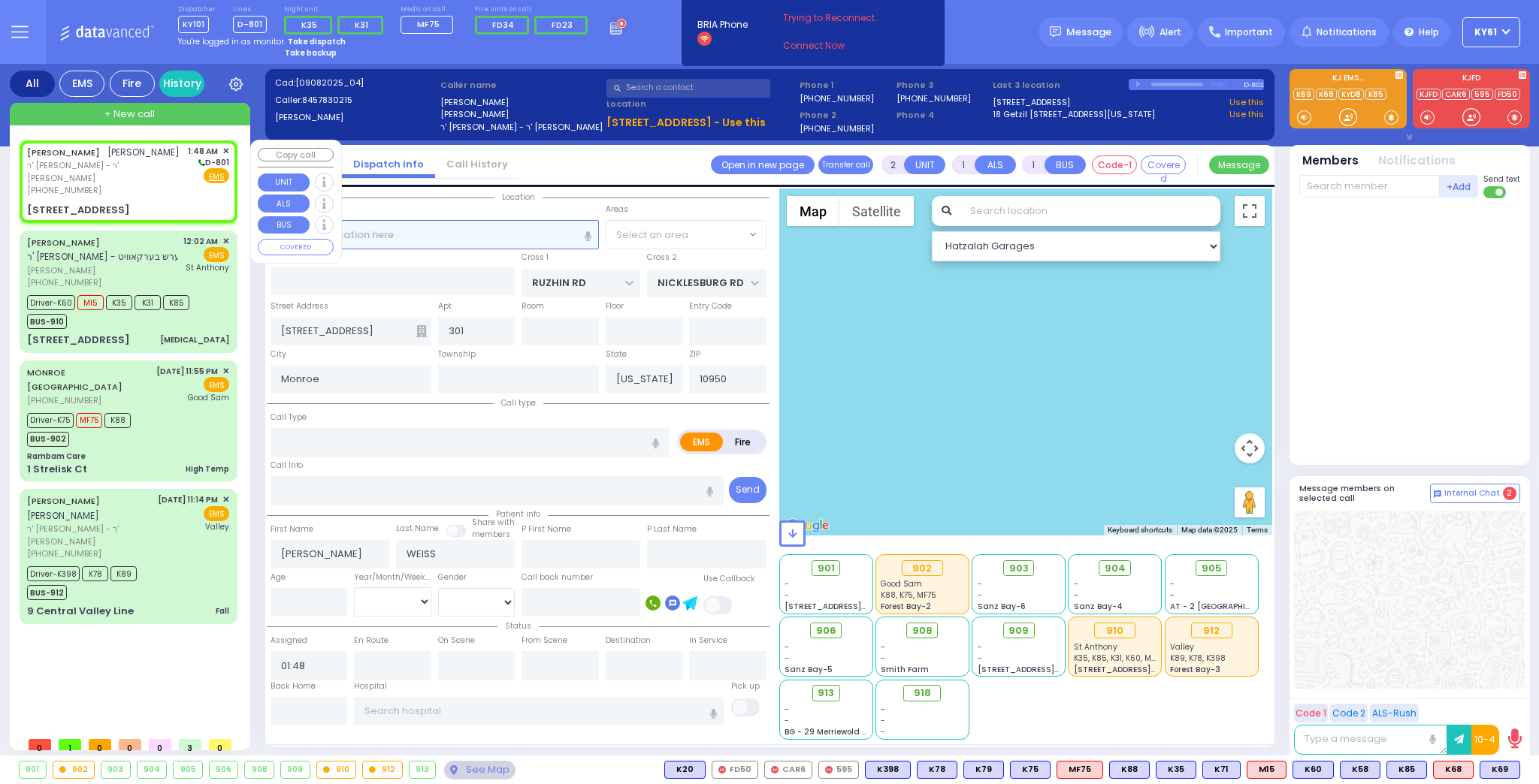
select select "Hatzalah Garages"
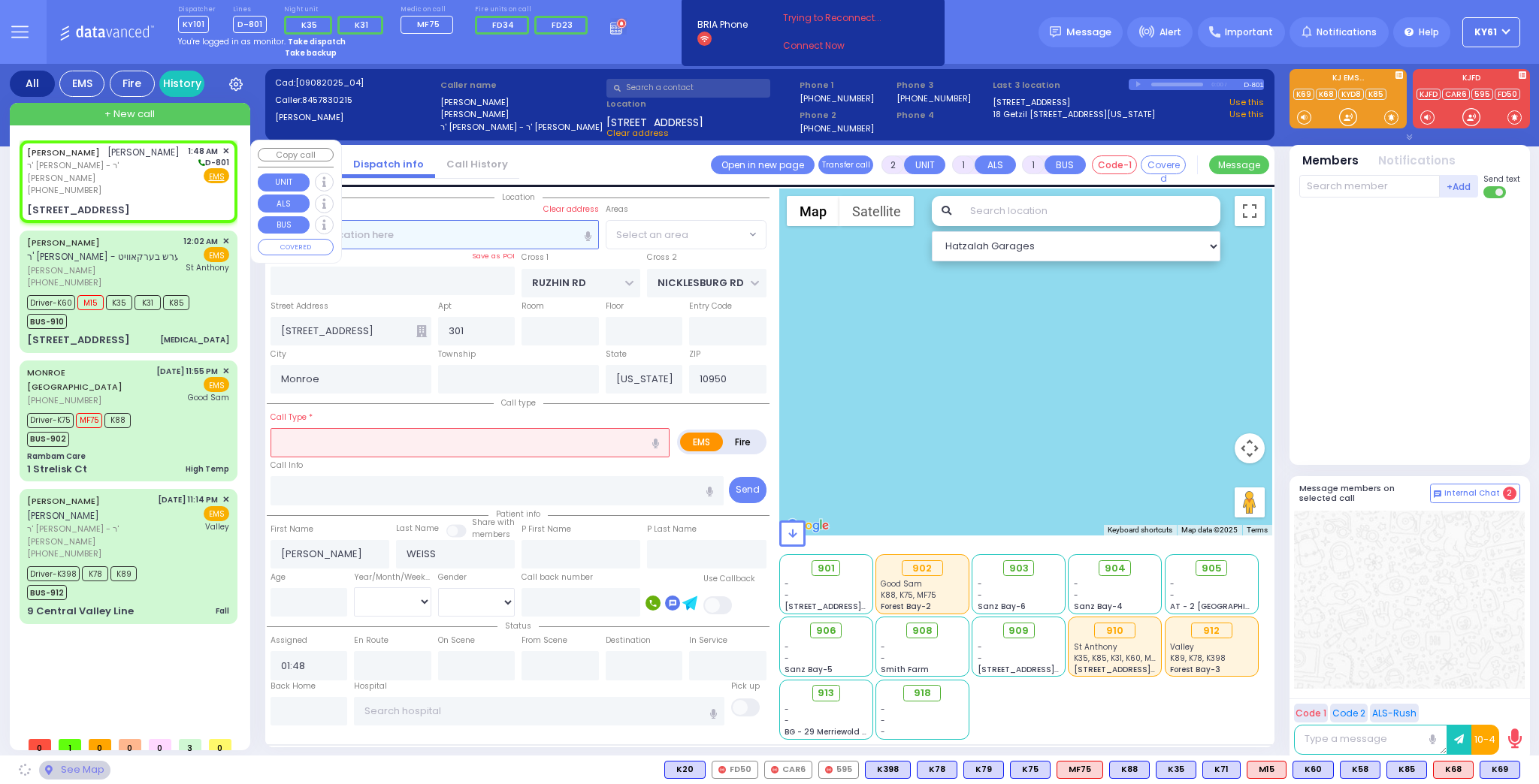
select select "ATZEI TAMURIM"
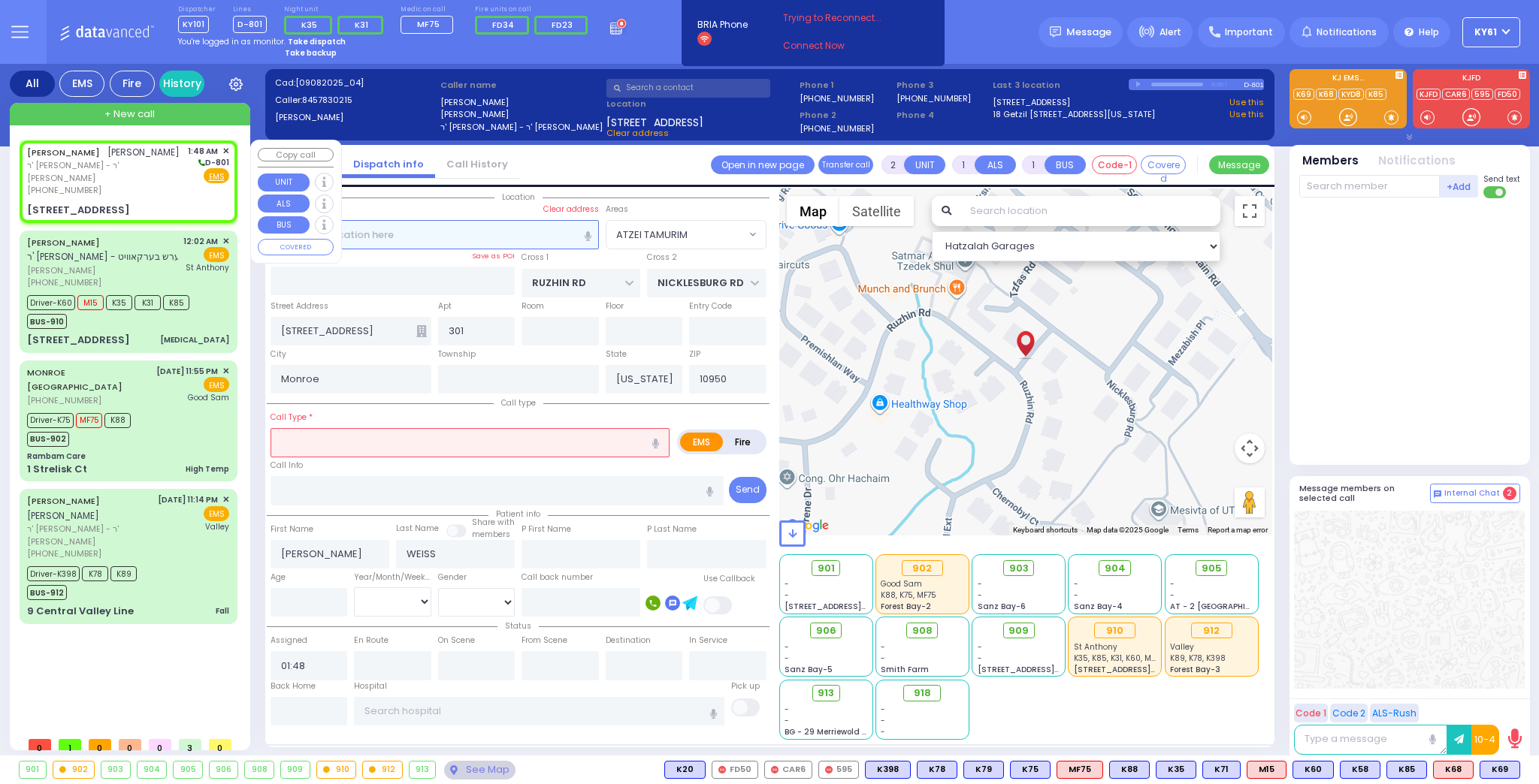
select select
radio input "true"
type input "17"
select select "Year"
select select "Hatzalah Garages"
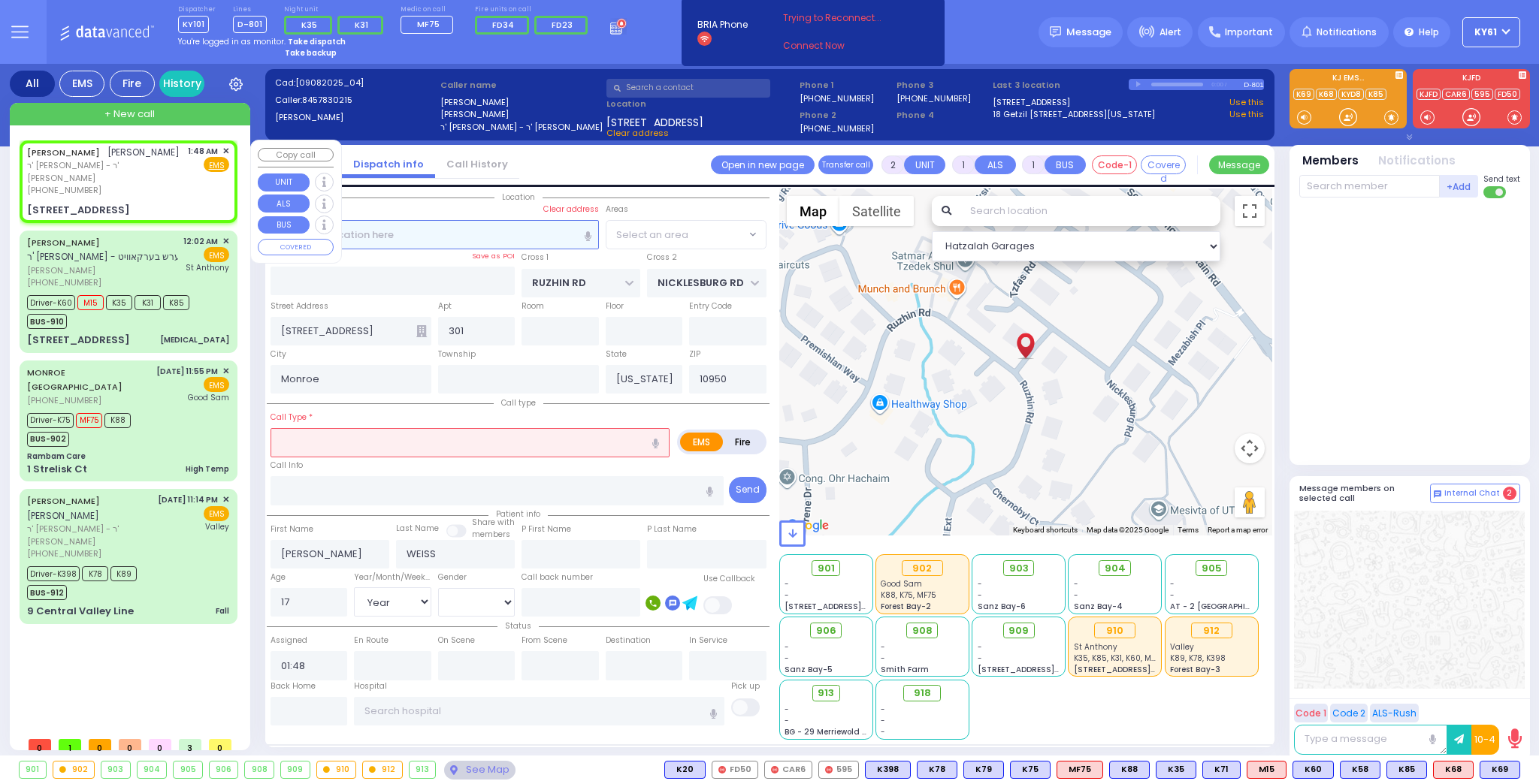
select select
radio input "true"
select select "Year"
select select "ATZEI TAMURIM"
select select "Hatzalah Garages"
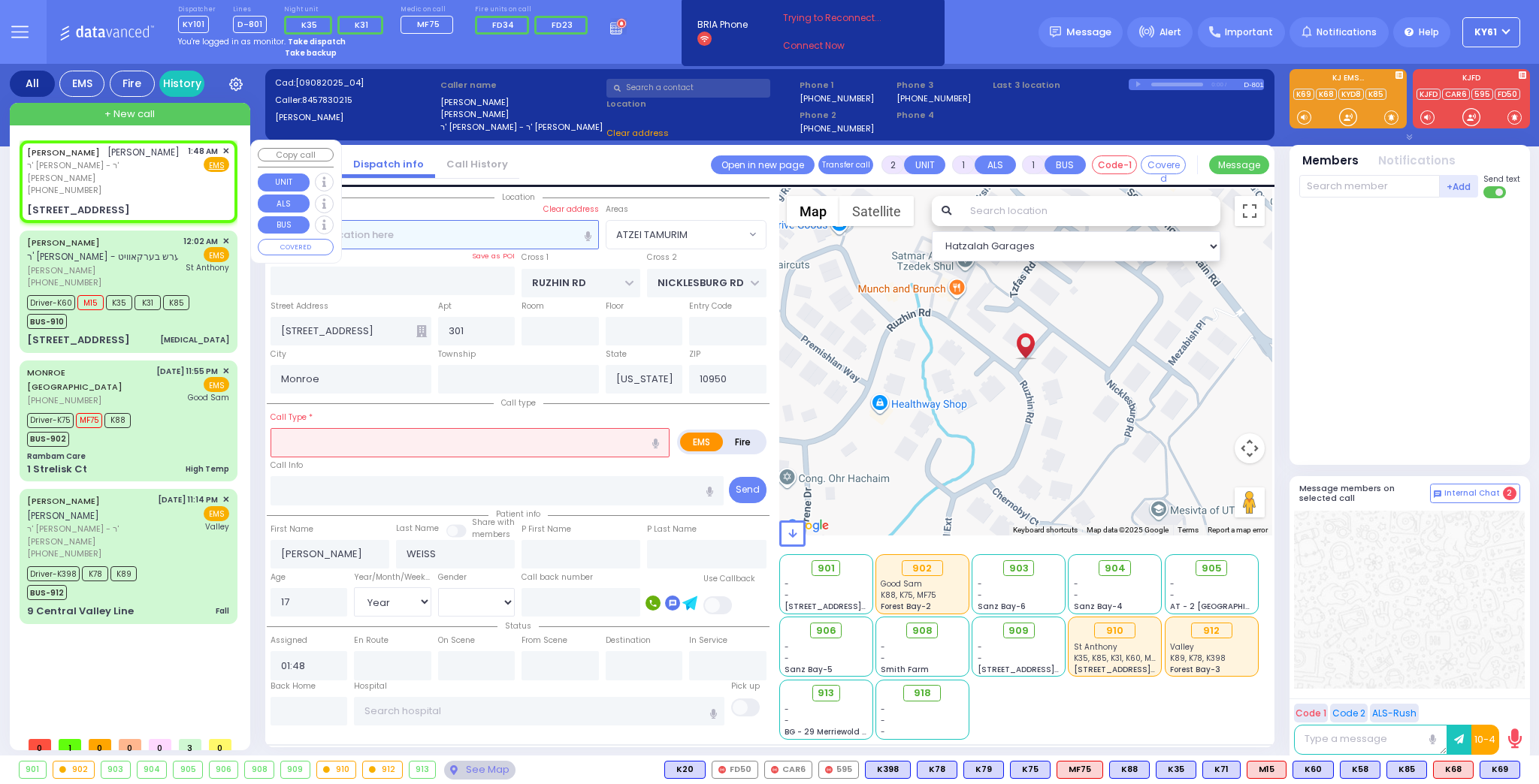
select select
radio input "true"
select select "Year"
select select "[DEMOGRAPHIC_DATA]"
select select "Hatzalah Garages"
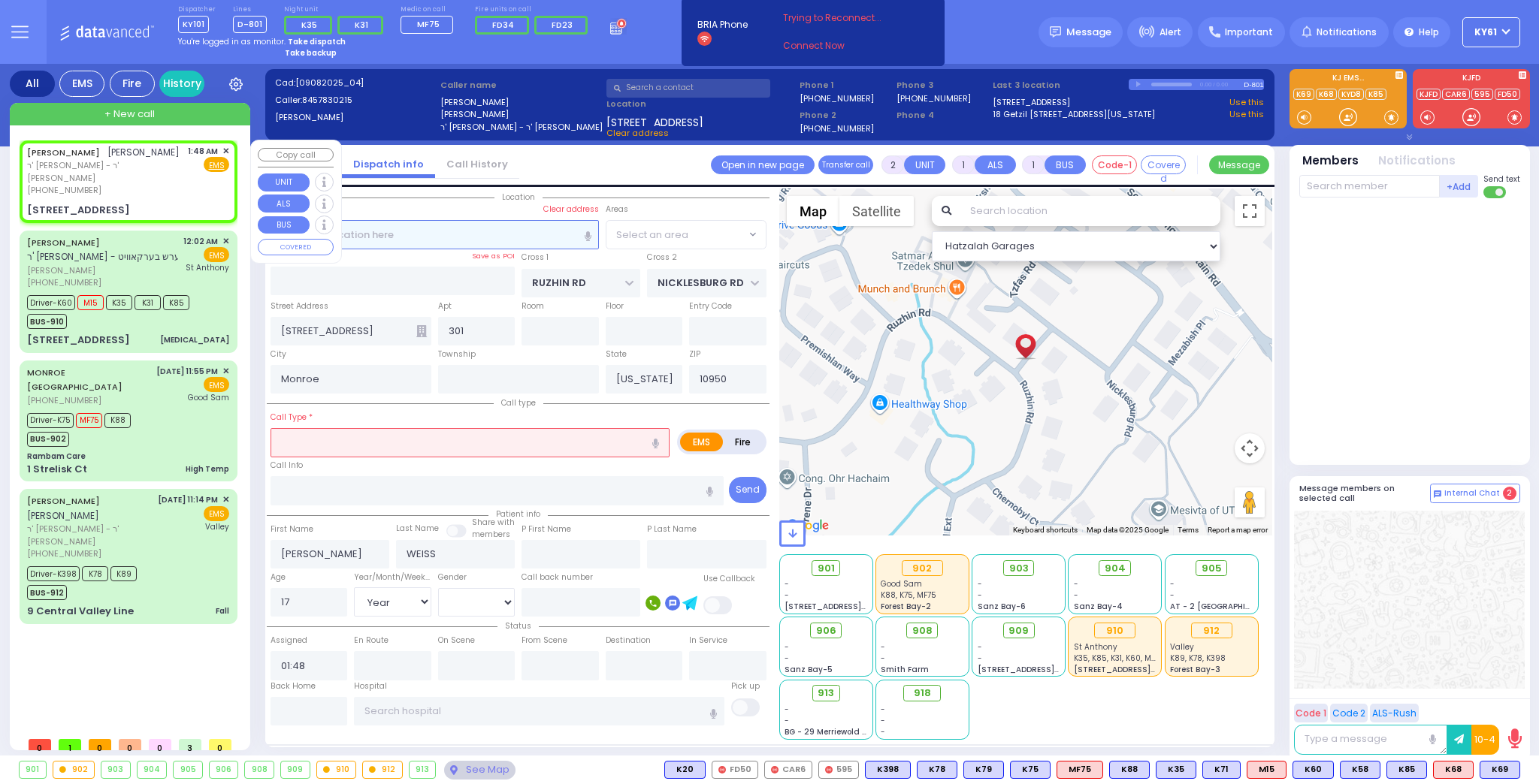
select select "ATZEI TAMURIM"
select select
radio input "true"
select select "Year"
select select "[DEMOGRAPHIC_DATA]"
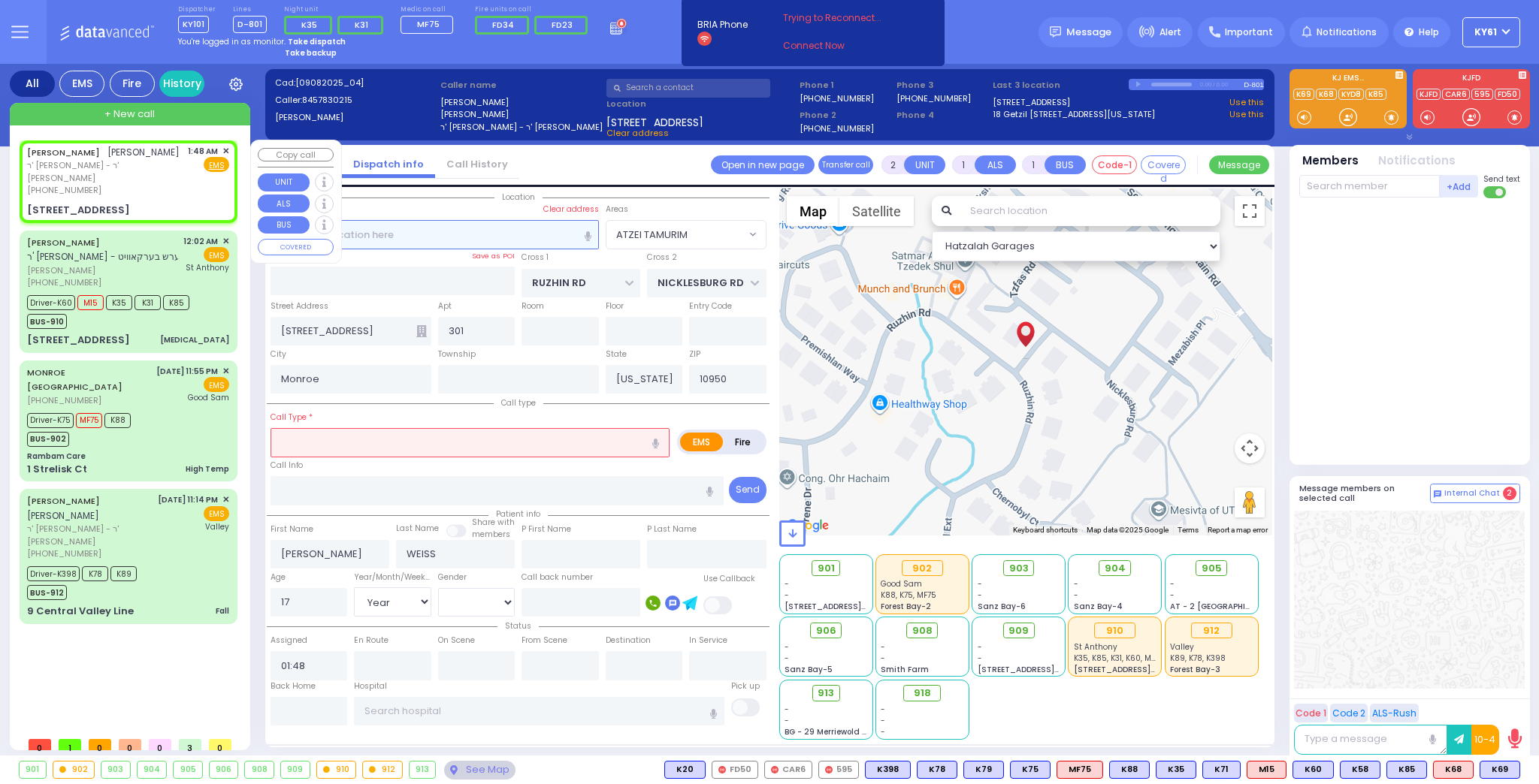
select select
radio input "true"
select select "Year"
select select "[DEMOGRAPHIC_DATA]"
select select "Hatzalah Garages"
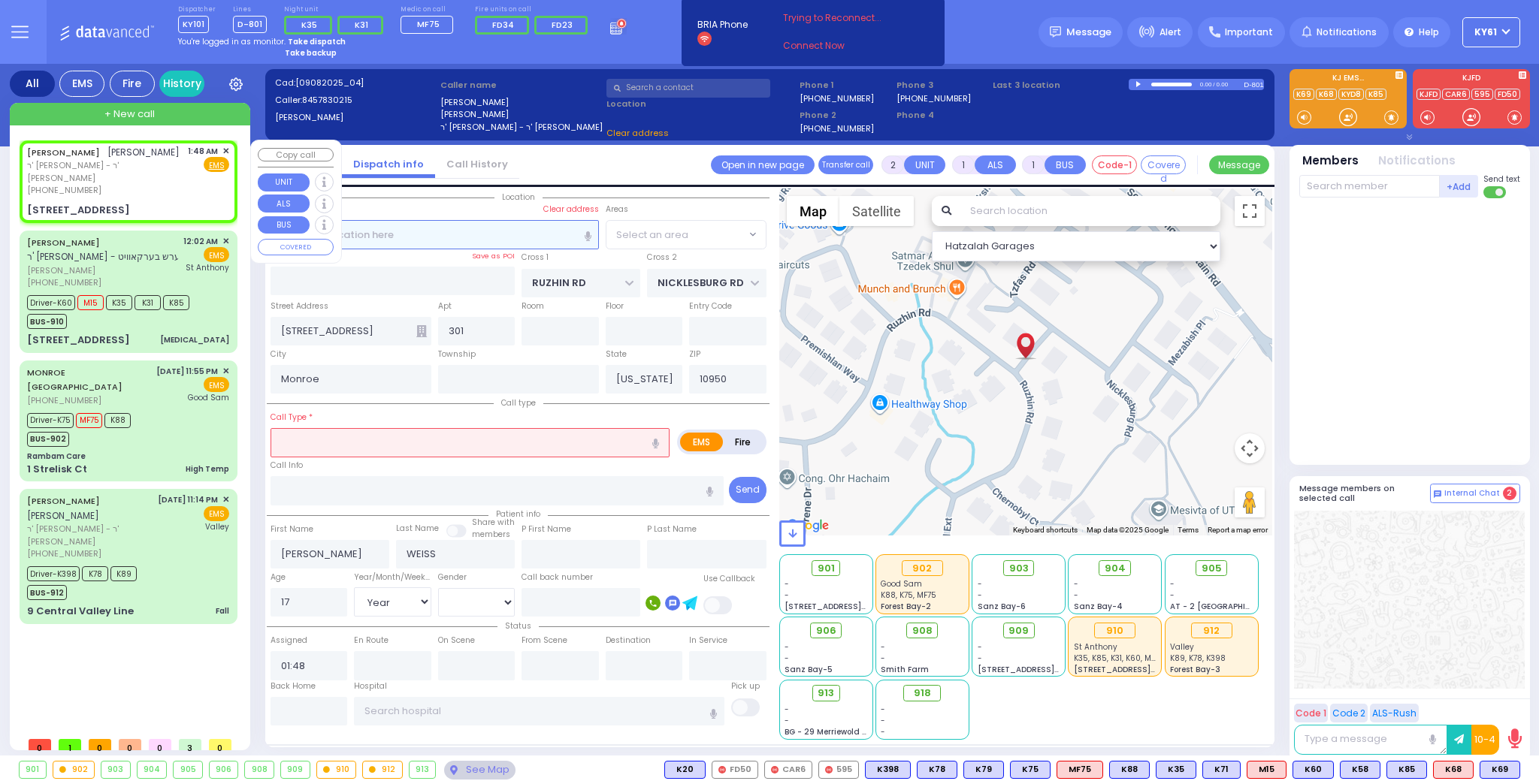
select select "ATZEI TAMURIM"
select select
radio input "true"
select select "Year"
select select "[DEMOGRAPHIC_DATA]"
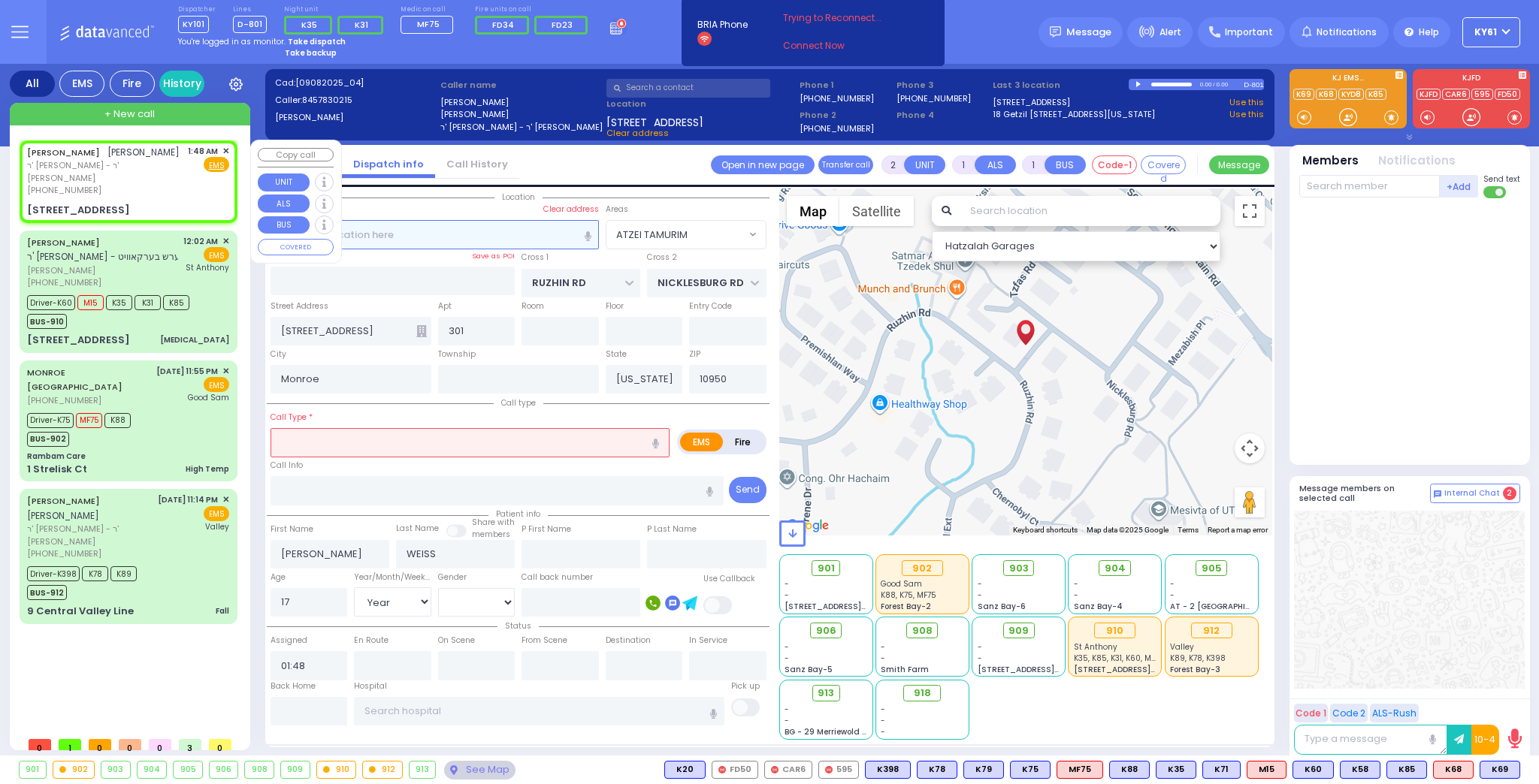
select select
select select "Hatzalah Garages"
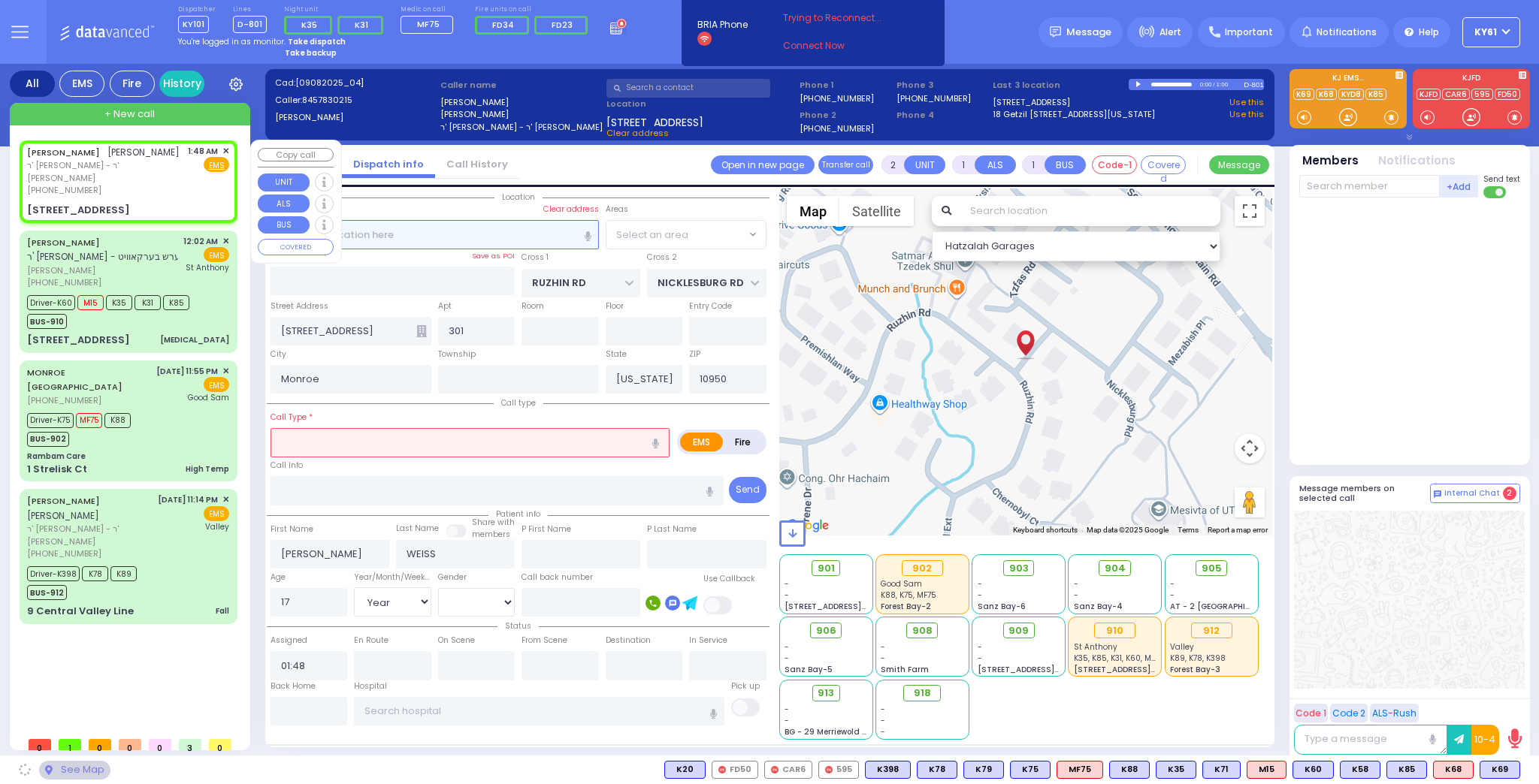
select select "ATZEI TAMURIM"
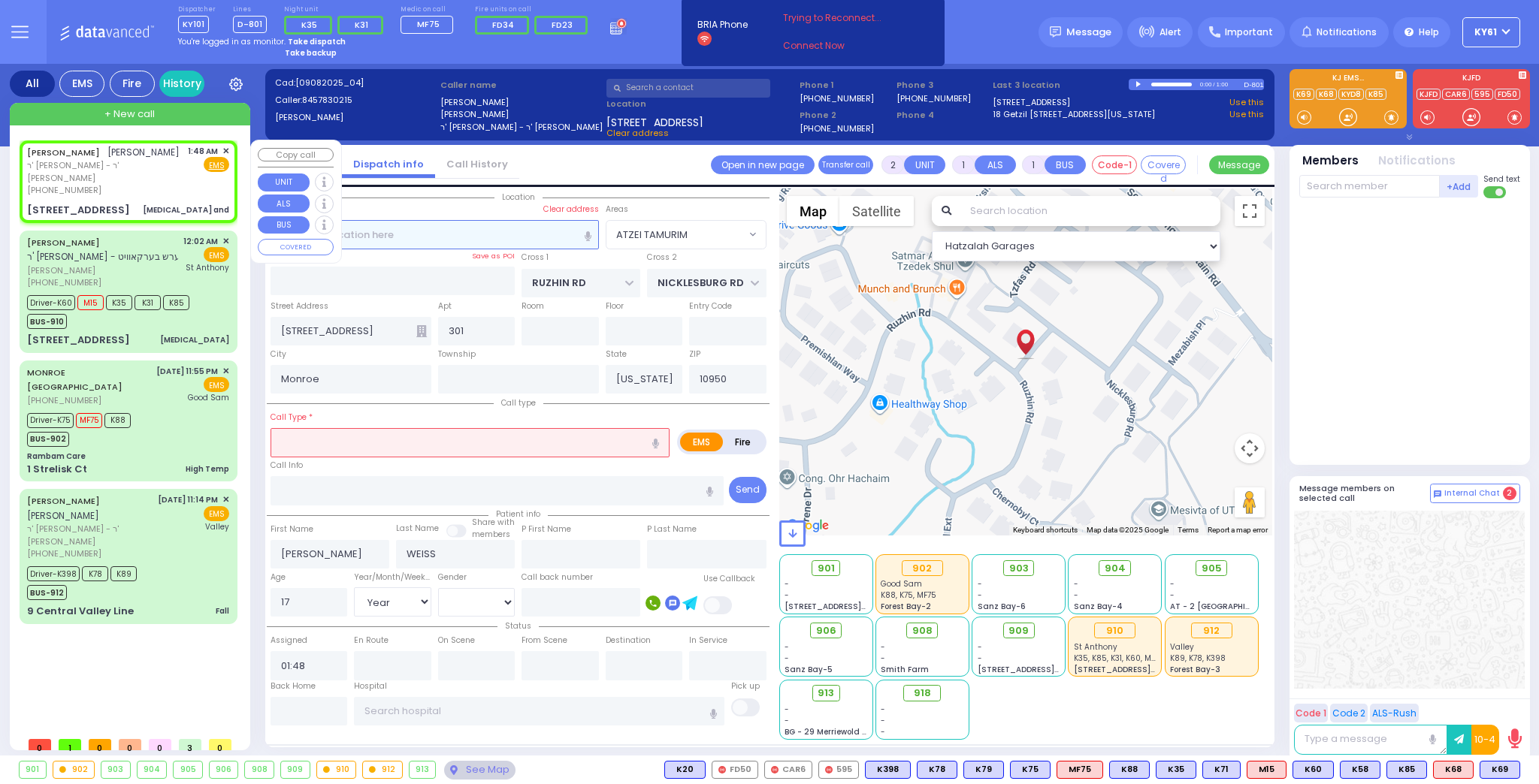
select select
type input "[MEDICAL_DATA] and"
radio input "true"
select select "Year"
select select "[DEMOGRAPHIC_DATA]"
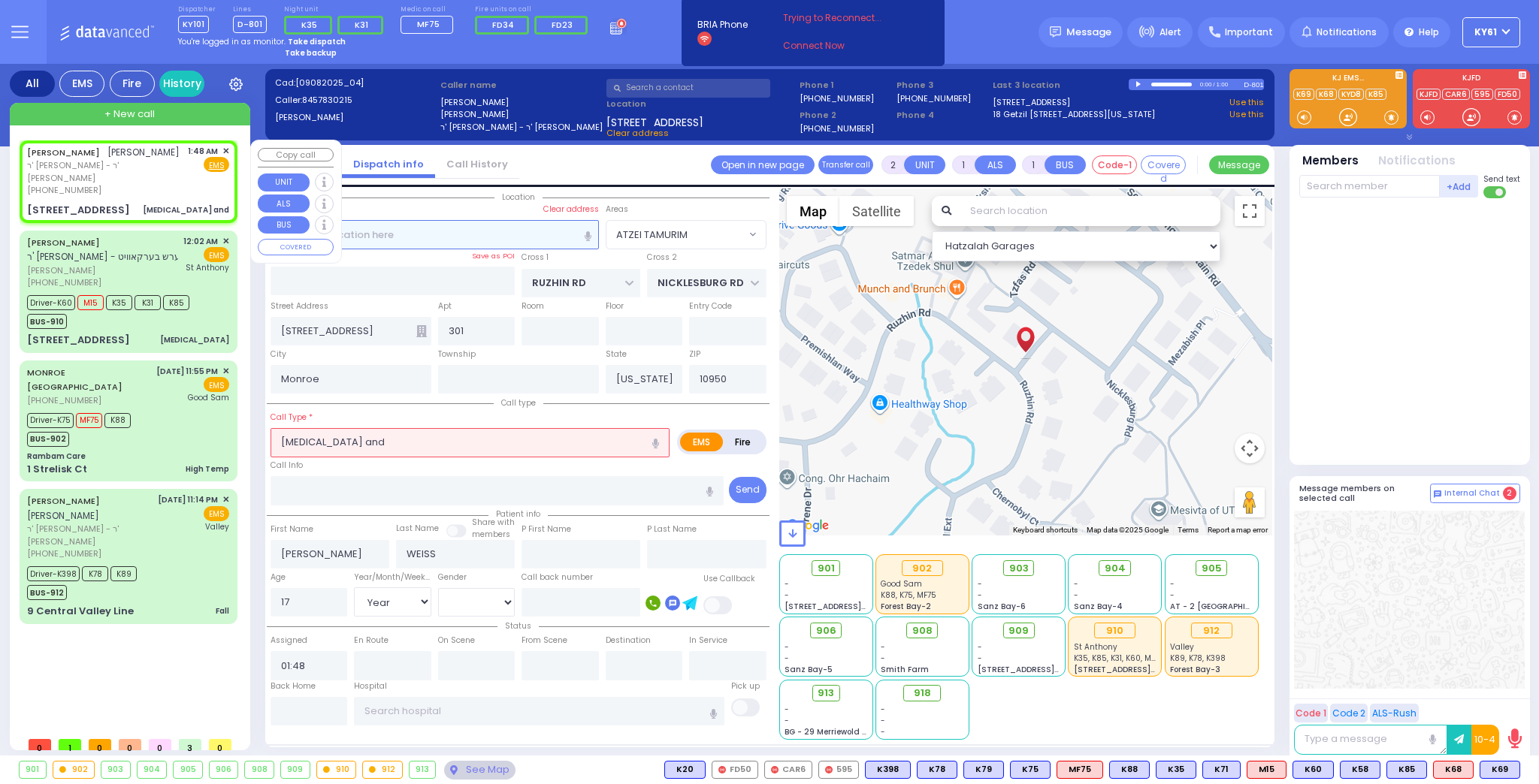
select select "Hatzalah Garages"
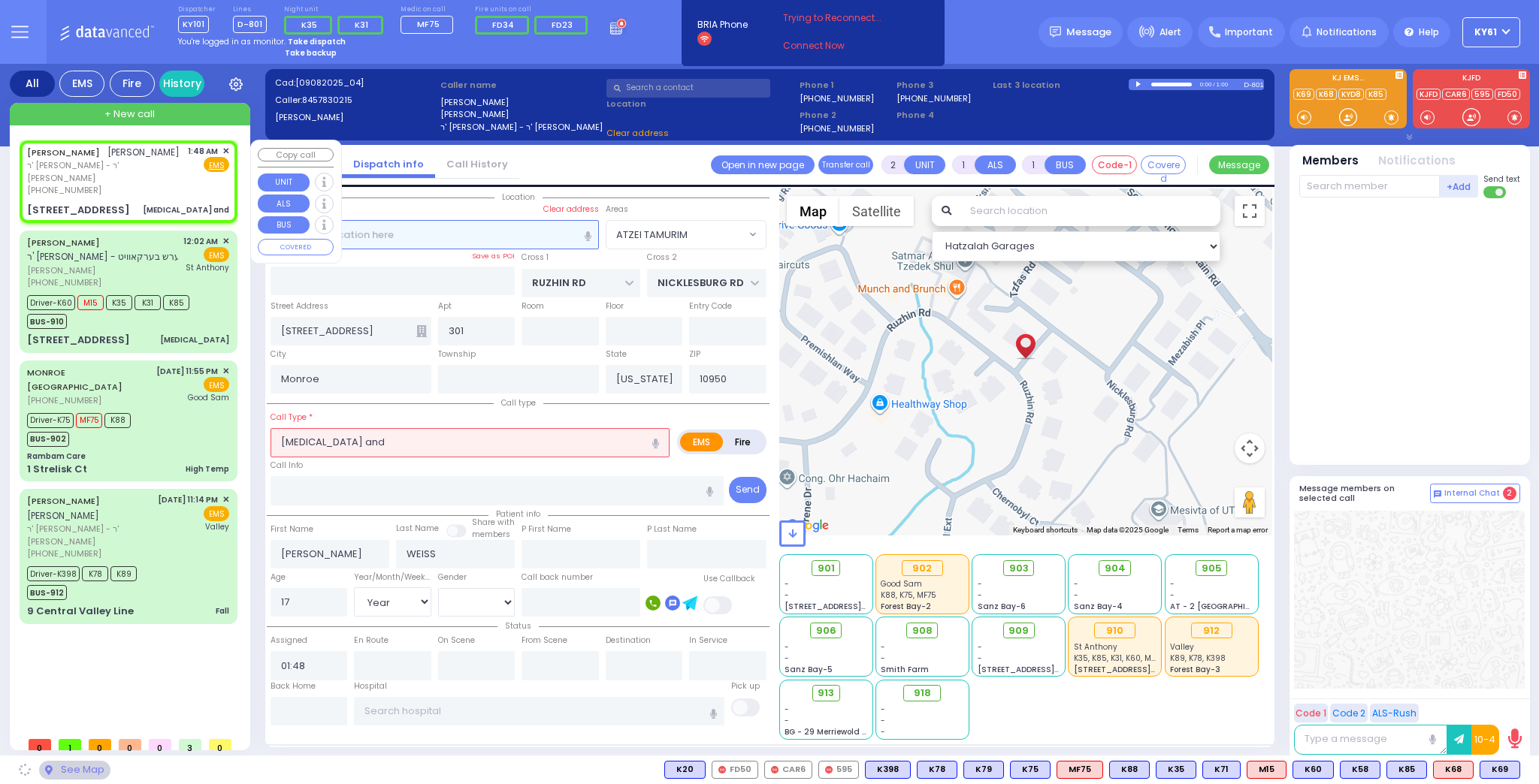
select select "ATZEI TAMURIM"
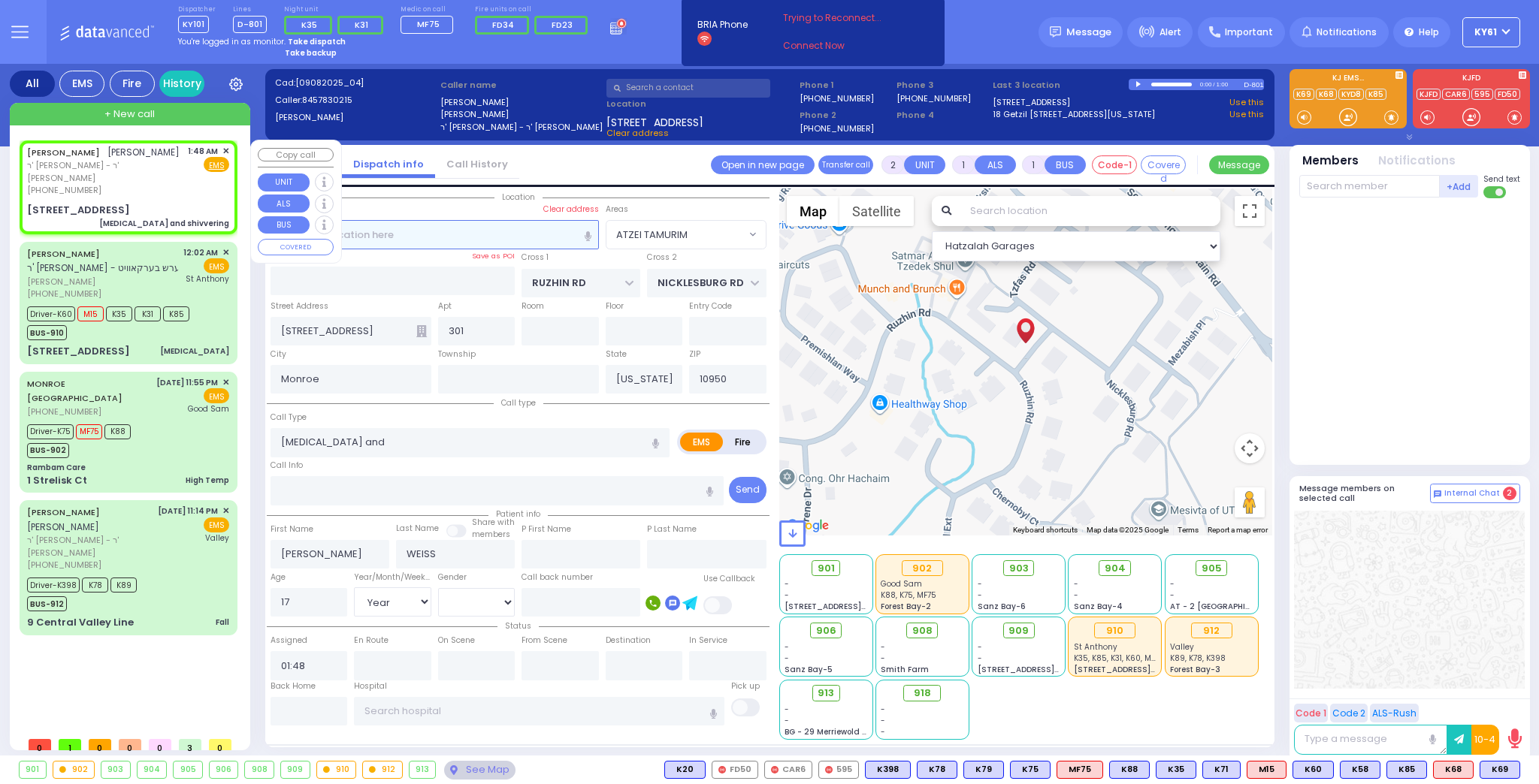
select select
type input "[MEDICAL_DATA] and shivvering"
radio input "true"
select select "Year"
select select "[DEMOGRAPHIC_DATA]"
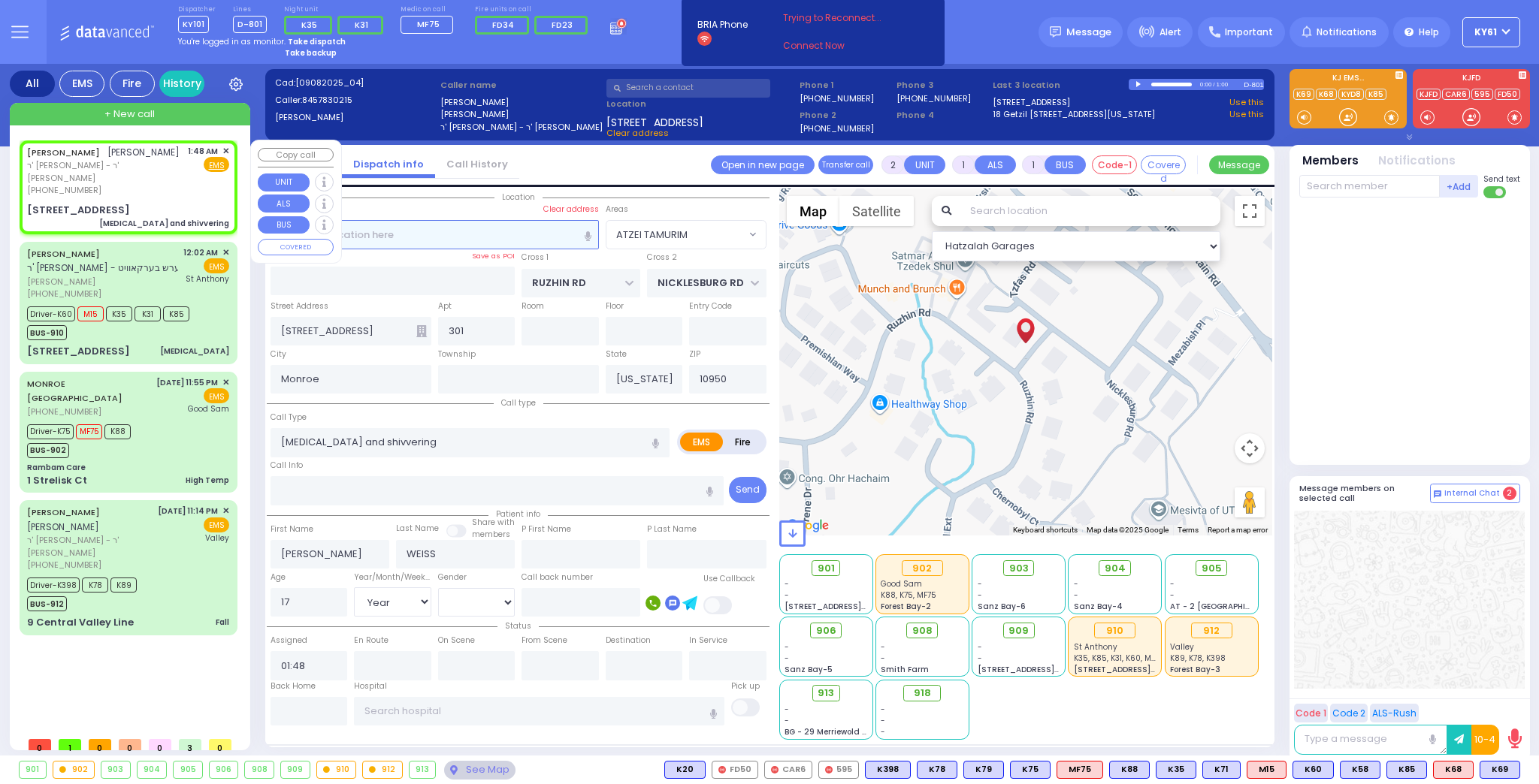
select select "Hatzalah Garages"
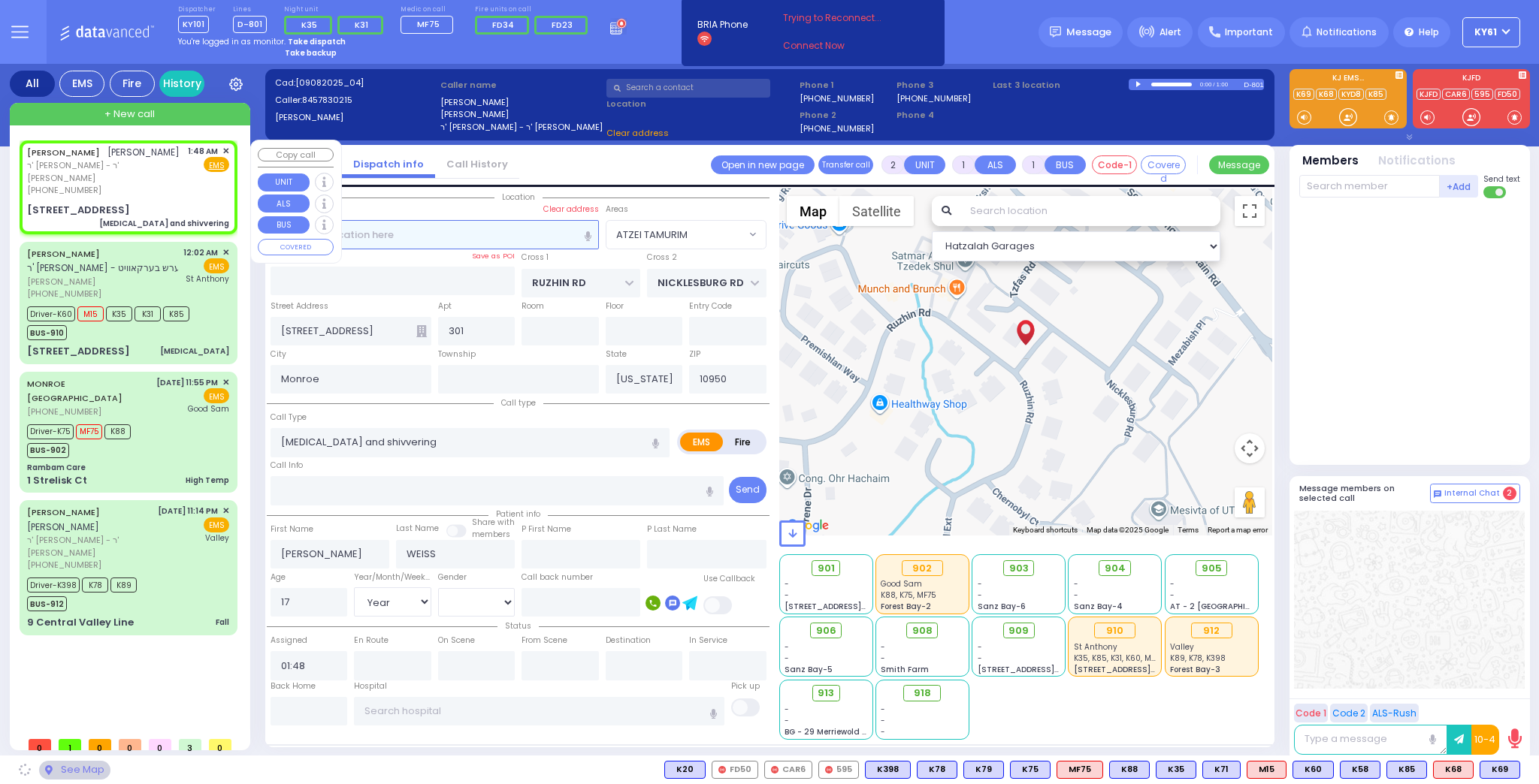
select select "ATZEI TAMURIM"
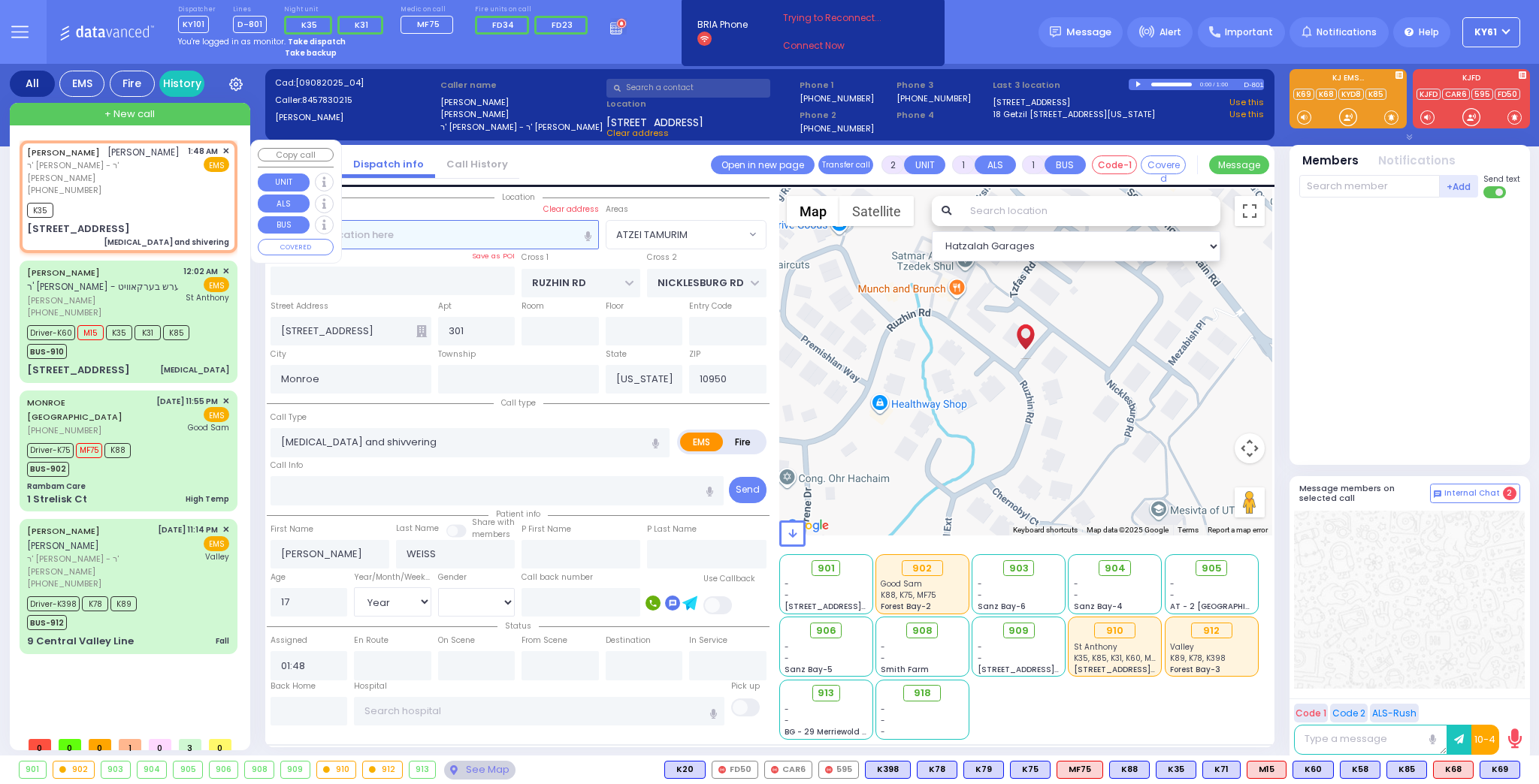
select select
type input "[MEDICAL_DATA] and shivering"
radio input "true"
select select "Year"
select select "[DEMOGRAPHIC_DATA]"
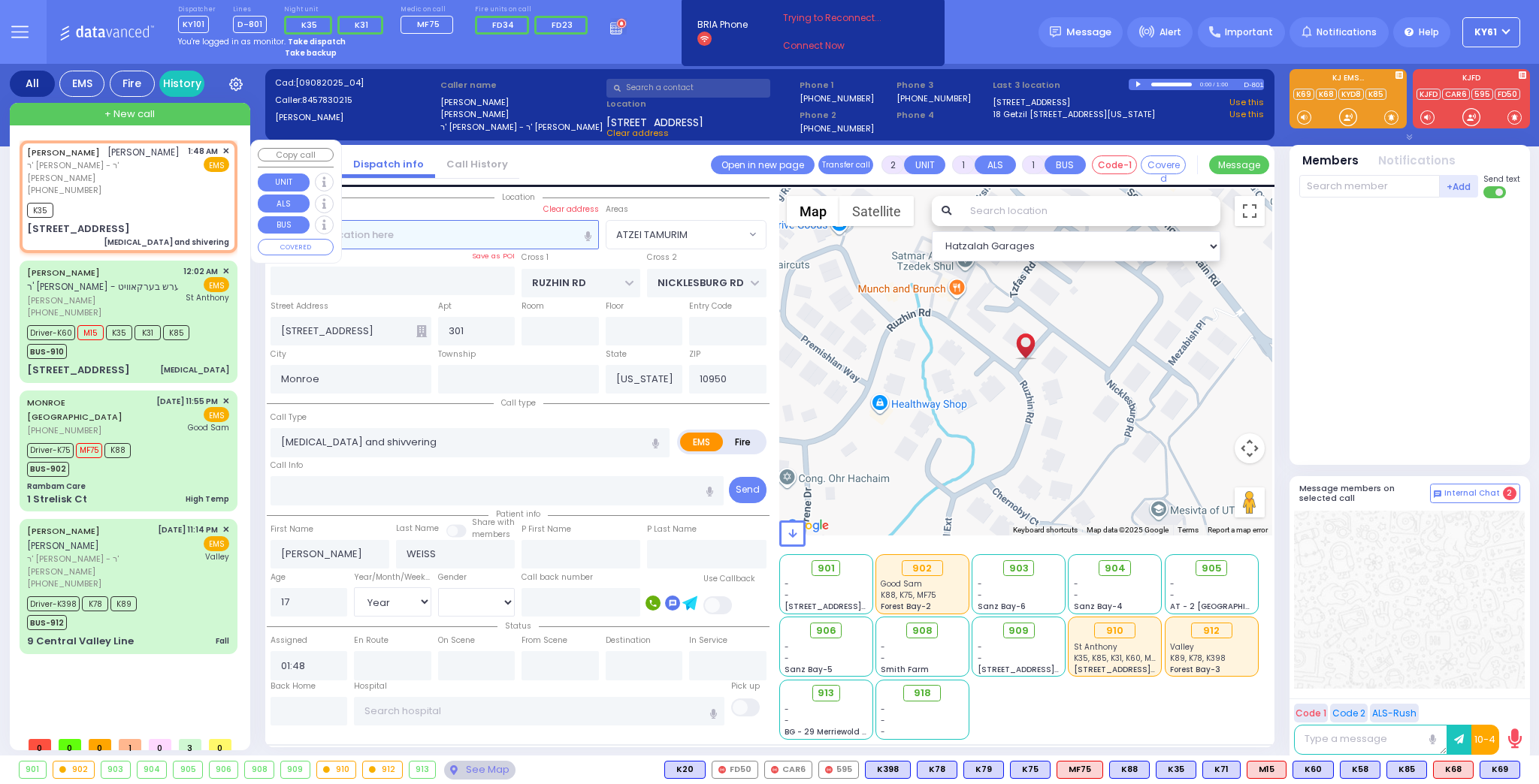
type input "01:50"
select select "Hatzalah Garages"
select select
radio input "true"
select select "Year"
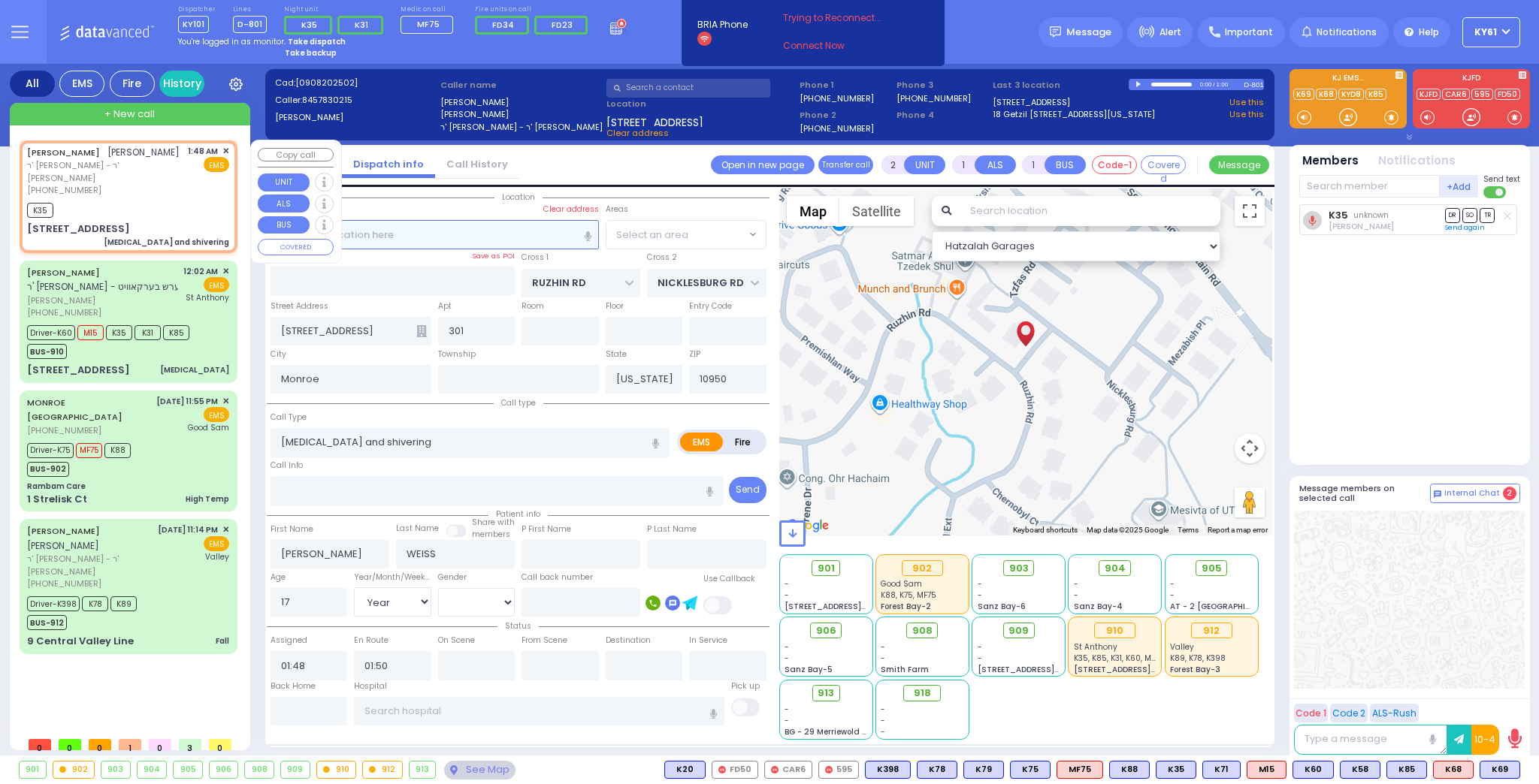
select select "[DEMOGRAPHIC_DATA]"
select select "ATZEI TAMURIM"
select select "Hatzalah Garages"
select select
radio input "true"
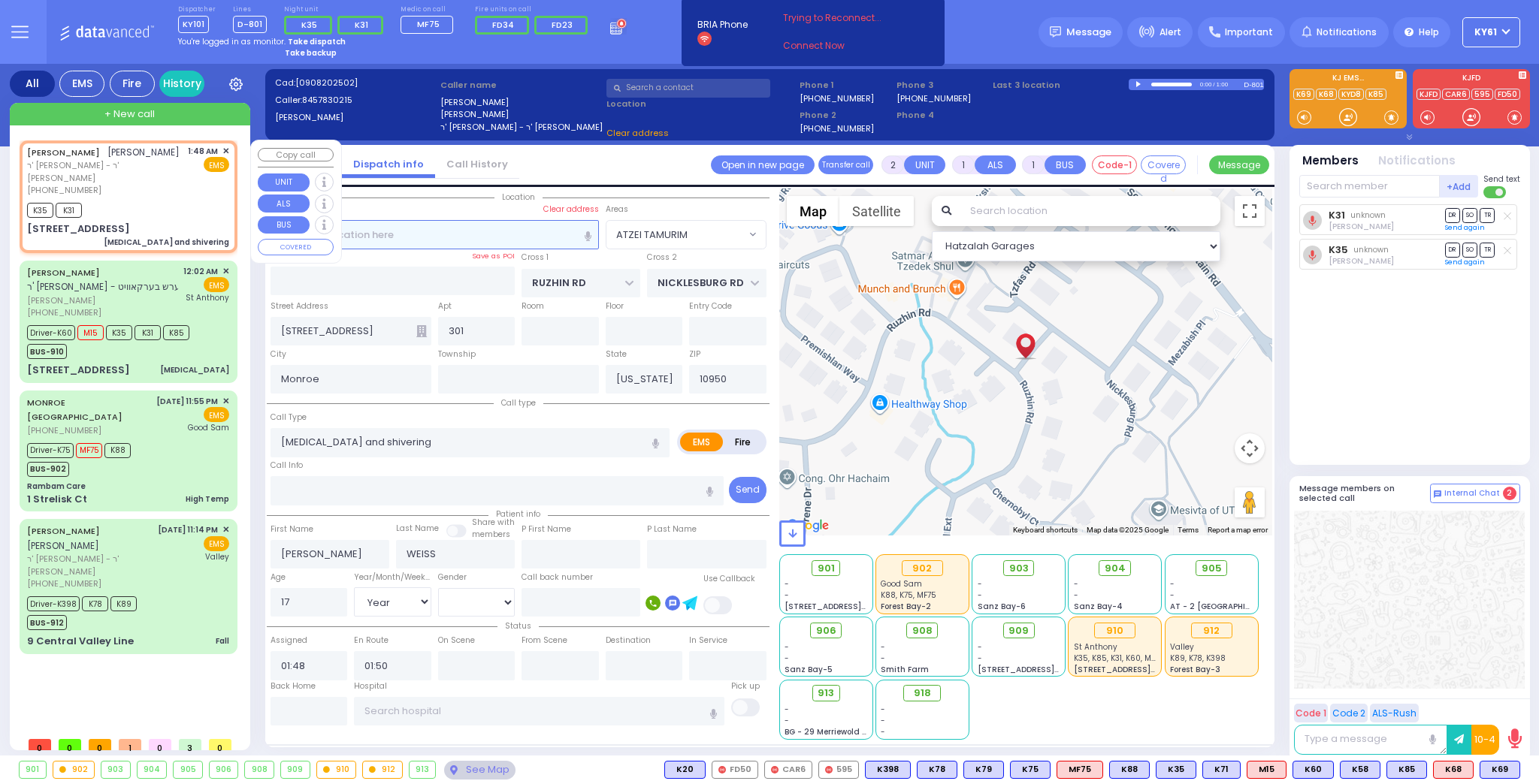
select select "Year"
select select "[DEMOGRAPHIC_DATA]"
select select "Hatzalah Garages"
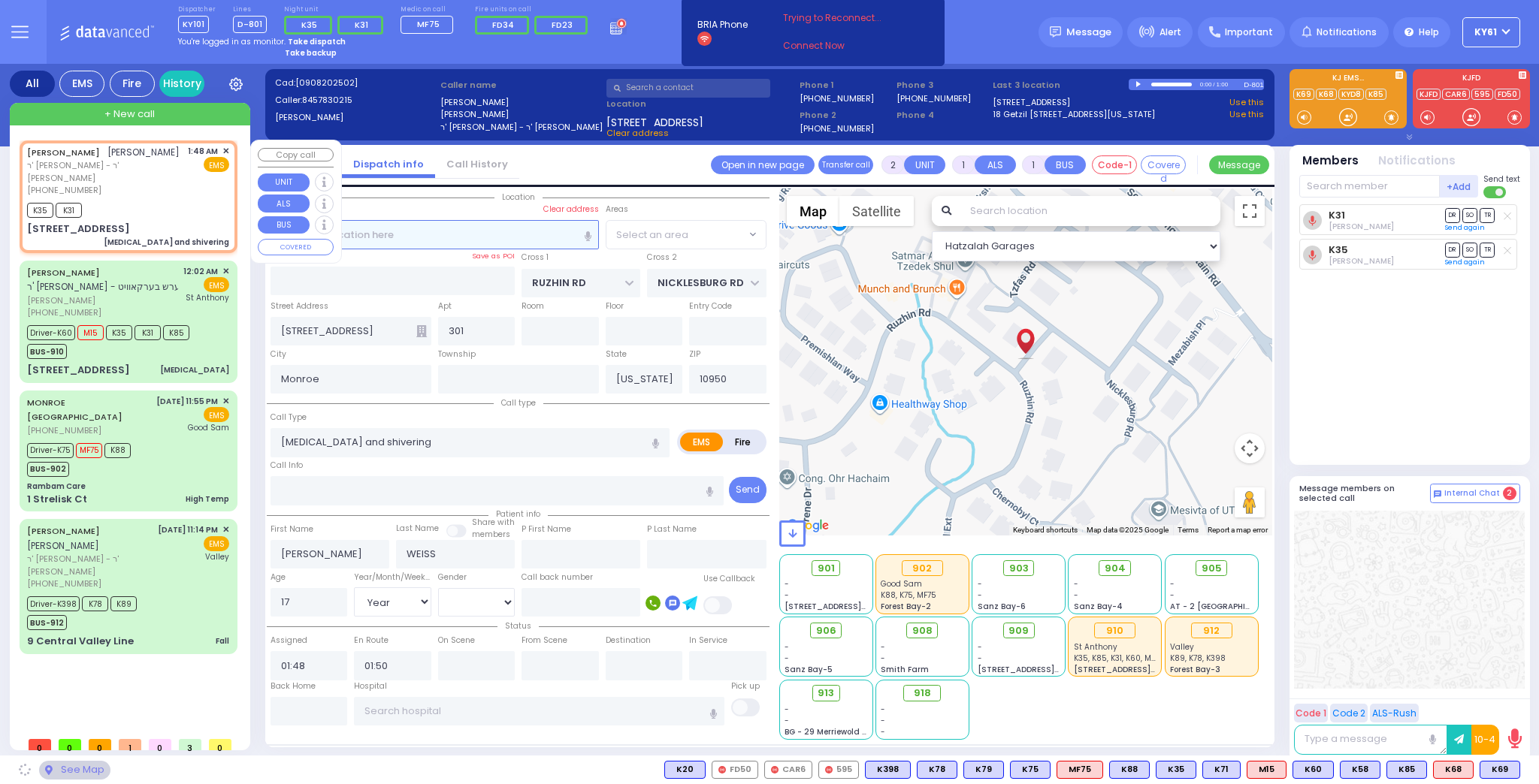
select select "ATZEI TAMURIM"
